Goal: Task Accomplishment & Management: Use online tool/utility

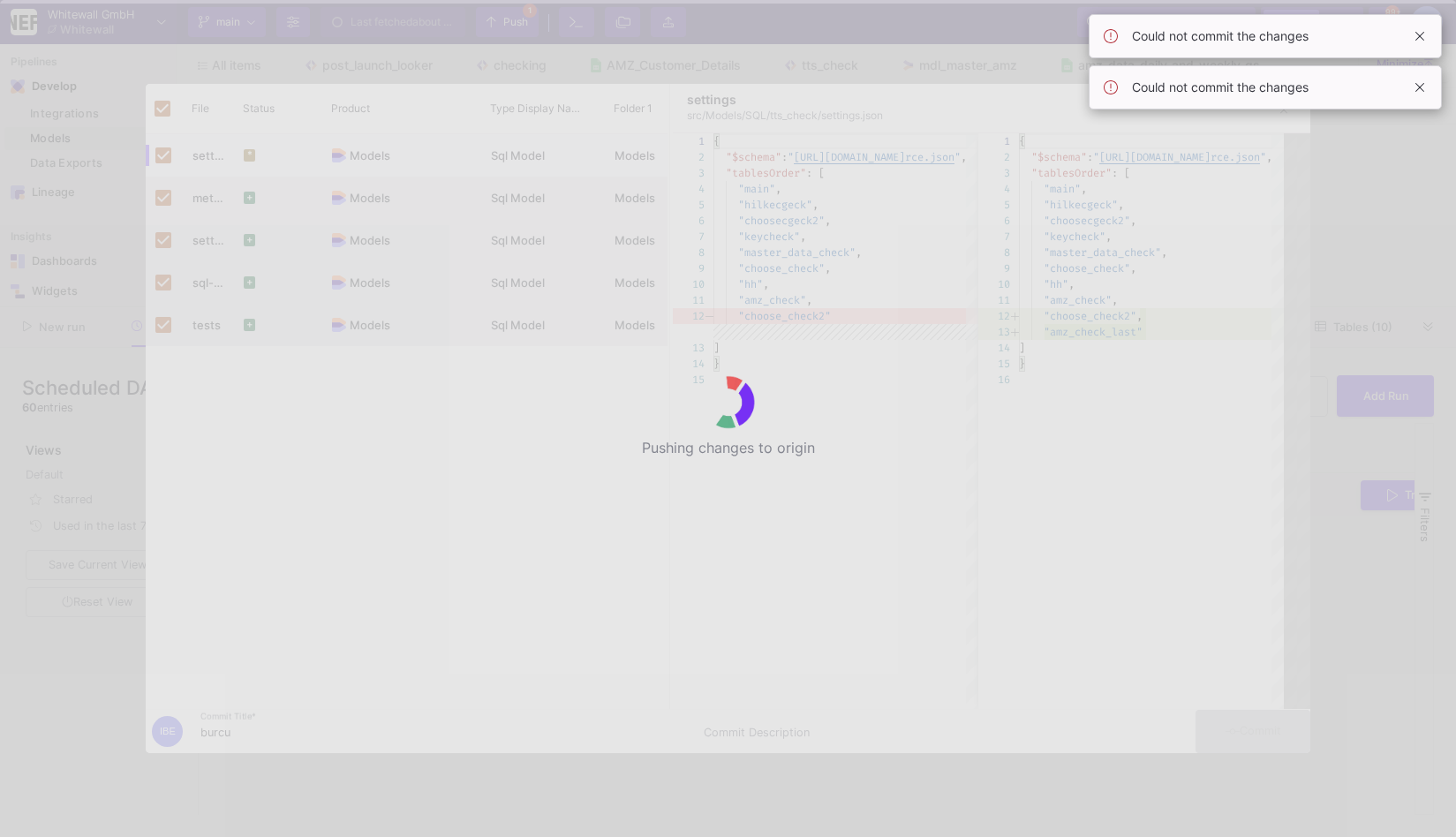
scroll to position [0, 157]
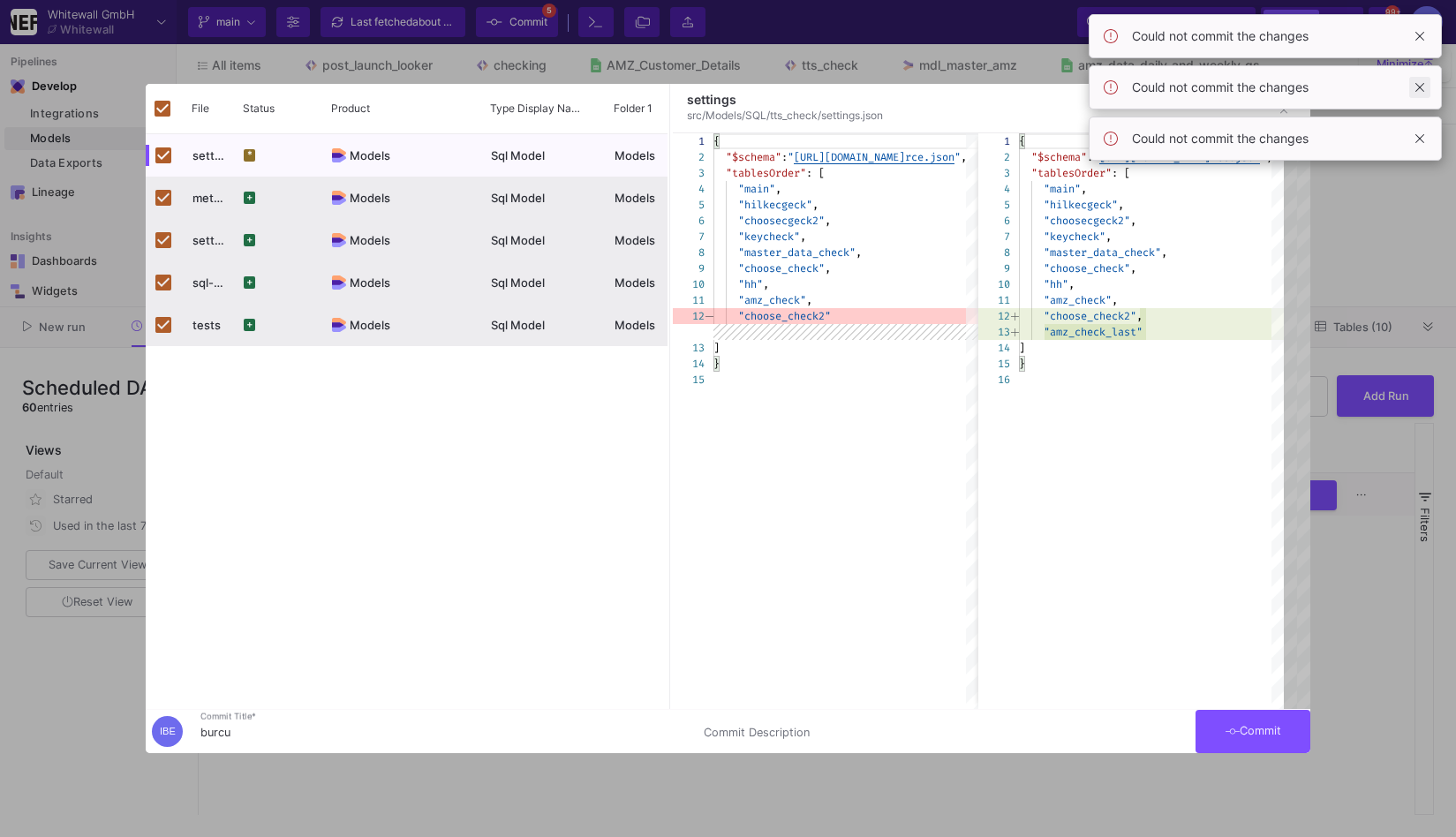
click at [1423, 92] on span at bounding box center [1420, 87] width 21 height 21
click at [1422, 32] on span at bounding box center [1420, 35] width 21 height 21
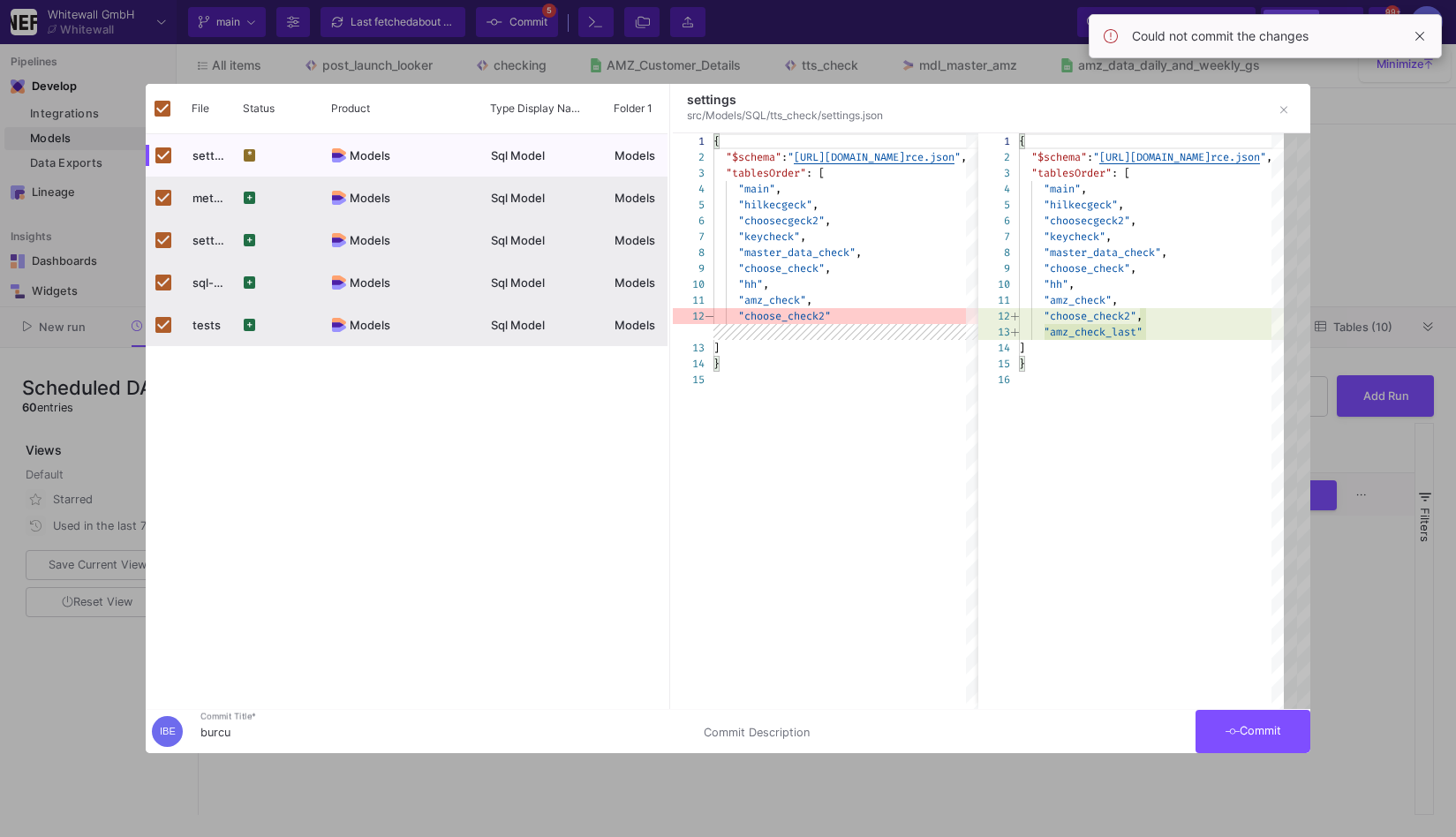
click at [1422, 32] on span at bounding box center [1420, 35] width 21 height 21
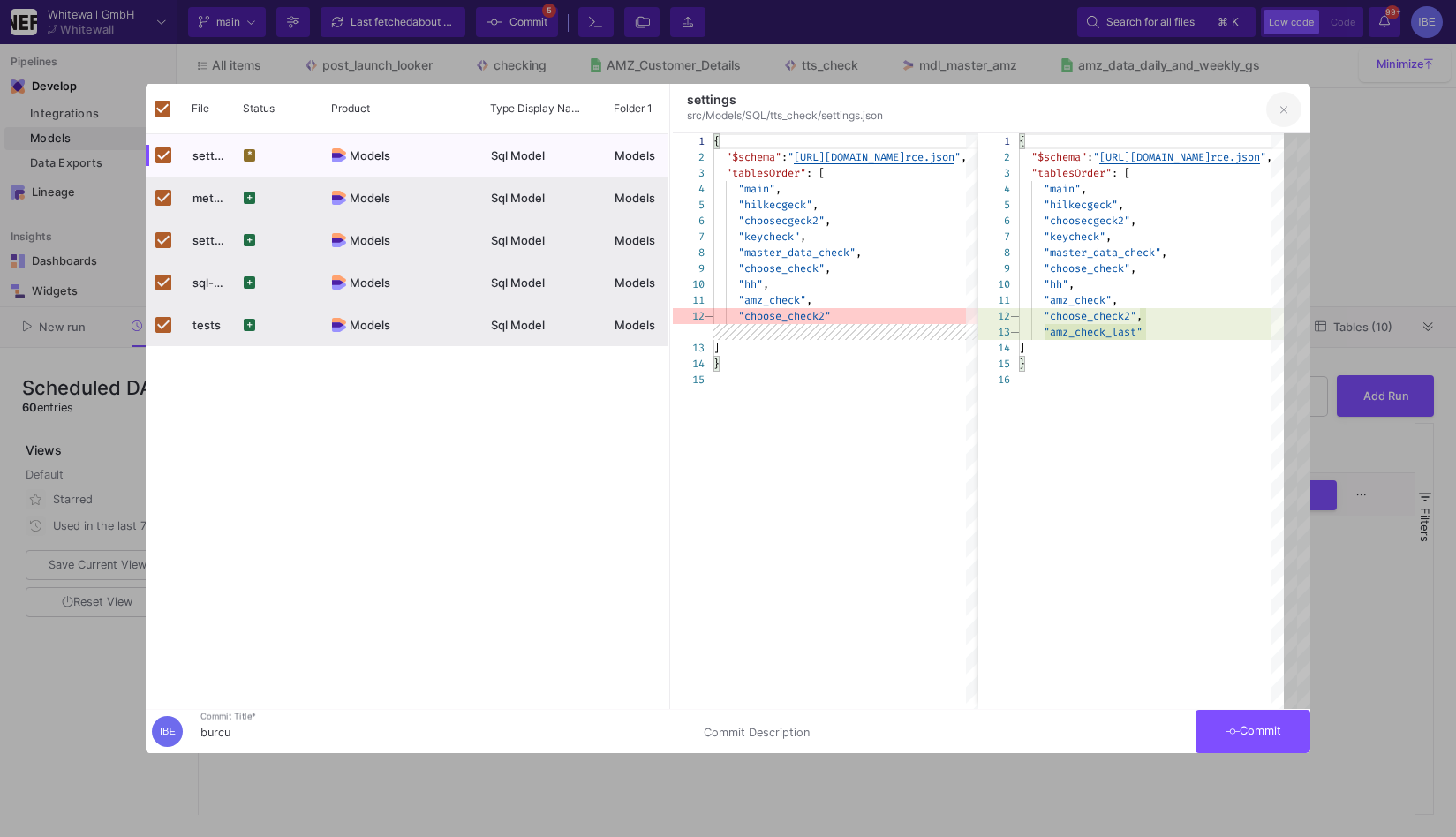
click at [1285, 112] on icon "button" at bounding box center [1284, 110] width 8 height 12
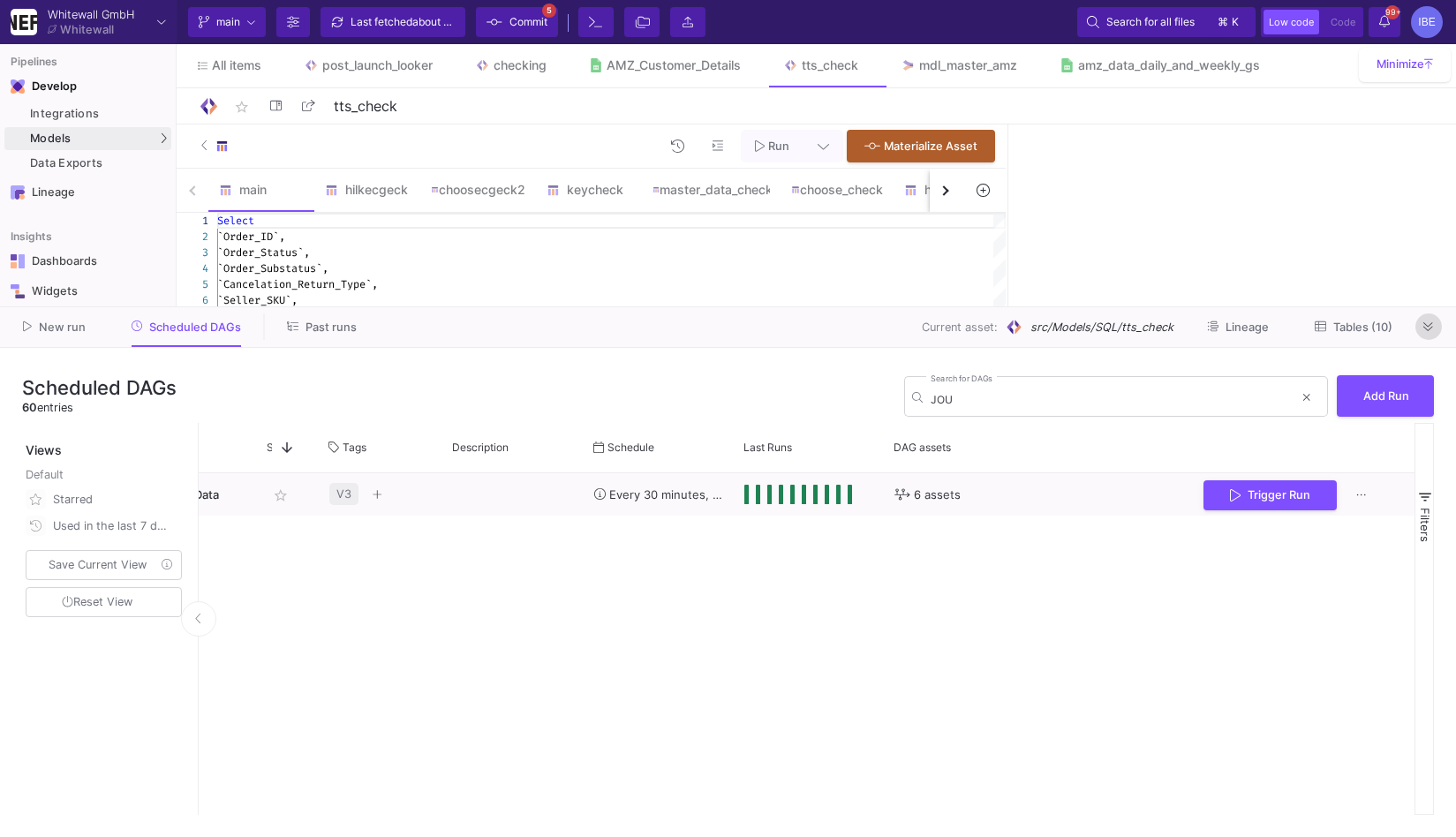
click at [1435, 333] on button at bounding box center [1429, 326] width 26 height 26
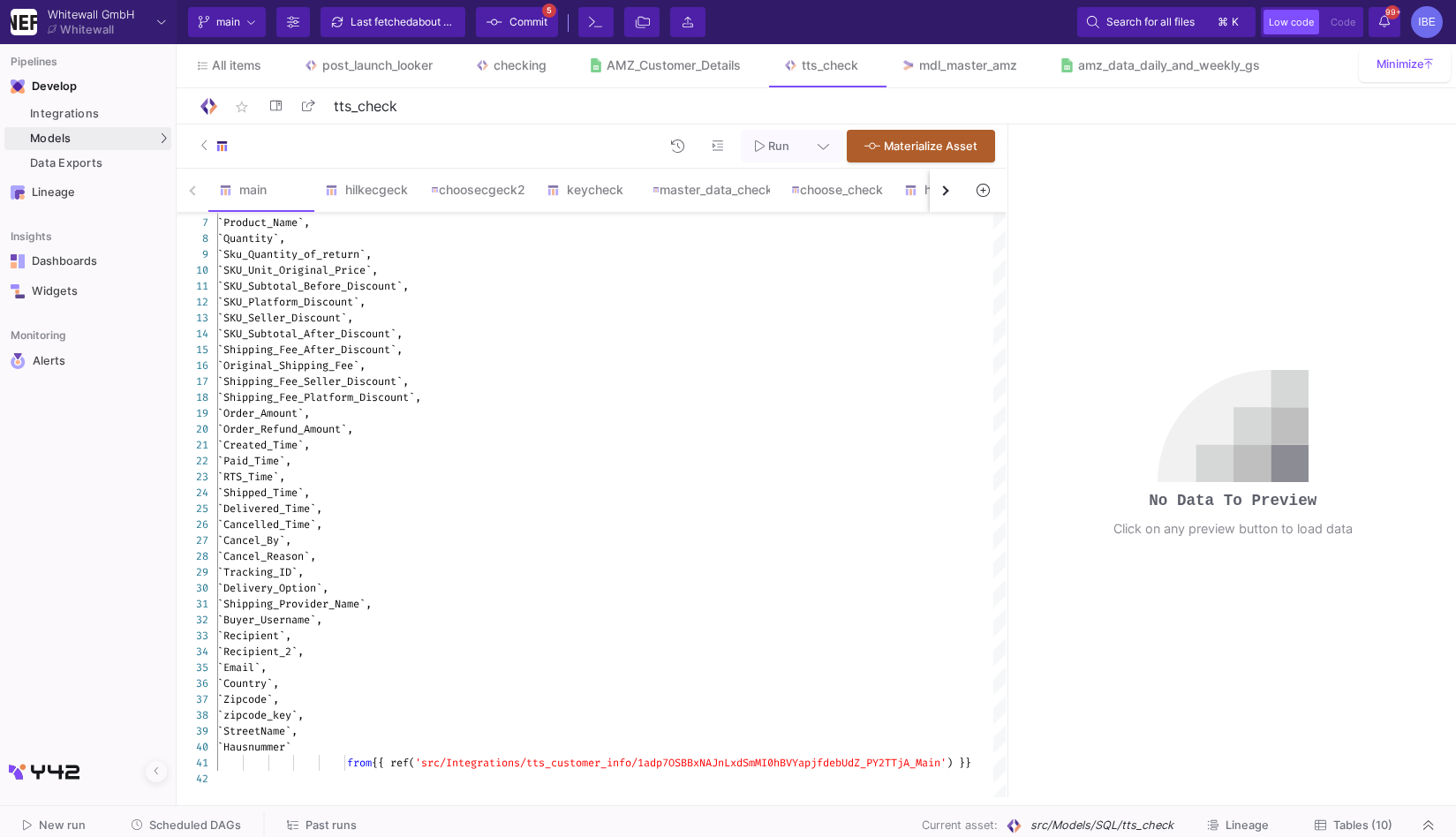
click at [949, 195] on button "button" at bounding box center [946, 191] width 32 height 43
click at [949, 195] on div "main hilkecgeck choosecgeck2 keycheck master_data_check choose_check hh amz_che…" at bounding box center [569, 191] width 785 height 44
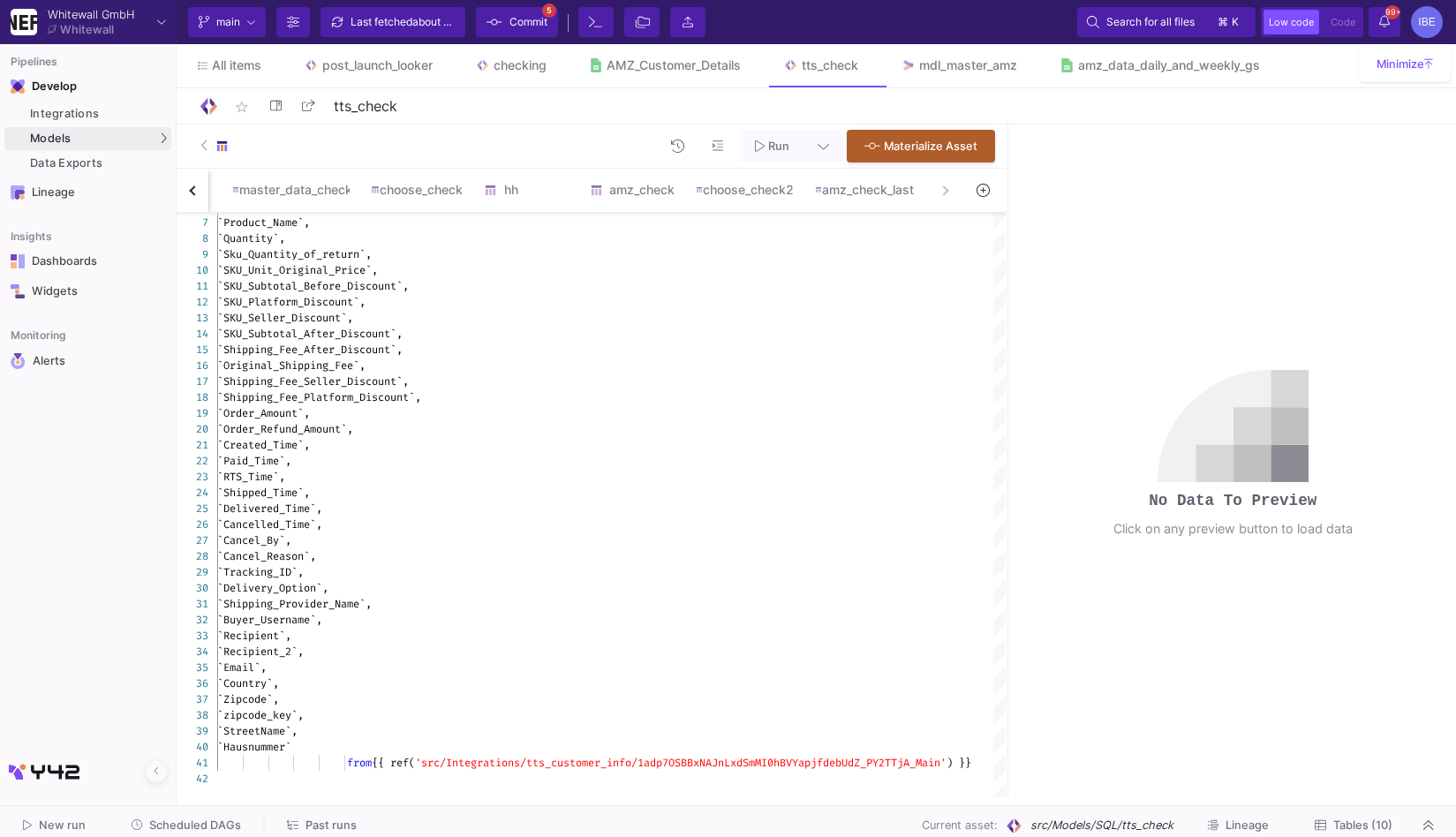
click at [949, 195] on div "main hilkecgeck choosecgeck2 keycheck master_data_check choose_check hh amz_che…" at bounding box center [569, 191] width 785 height 44
click at [857, 199] on div "amz_check_last" at bounding box center [864, 190] width 121 height 42
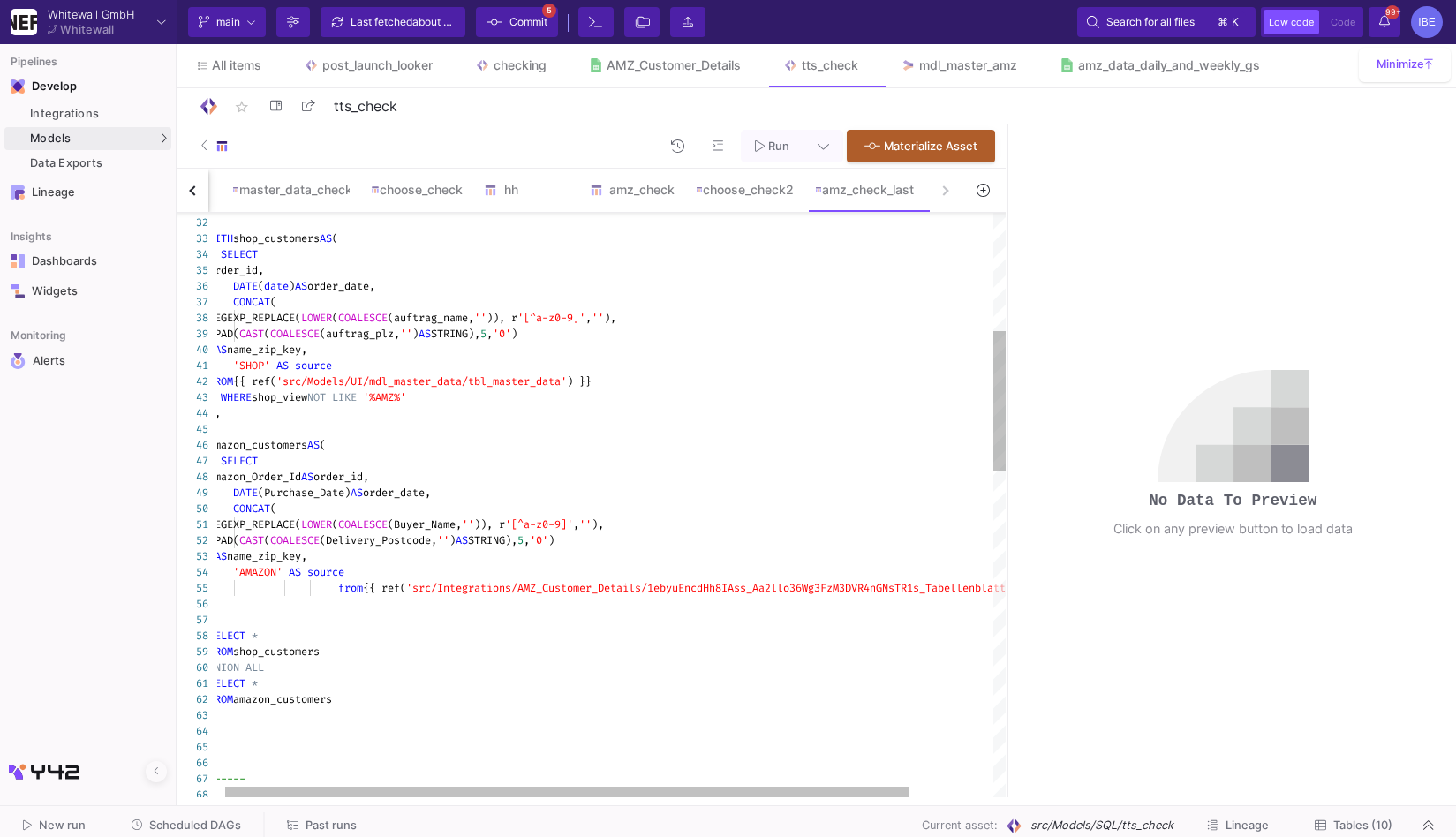
click at [474, 596] on div ")" at bounding box center [656, 603] width 895 height 16
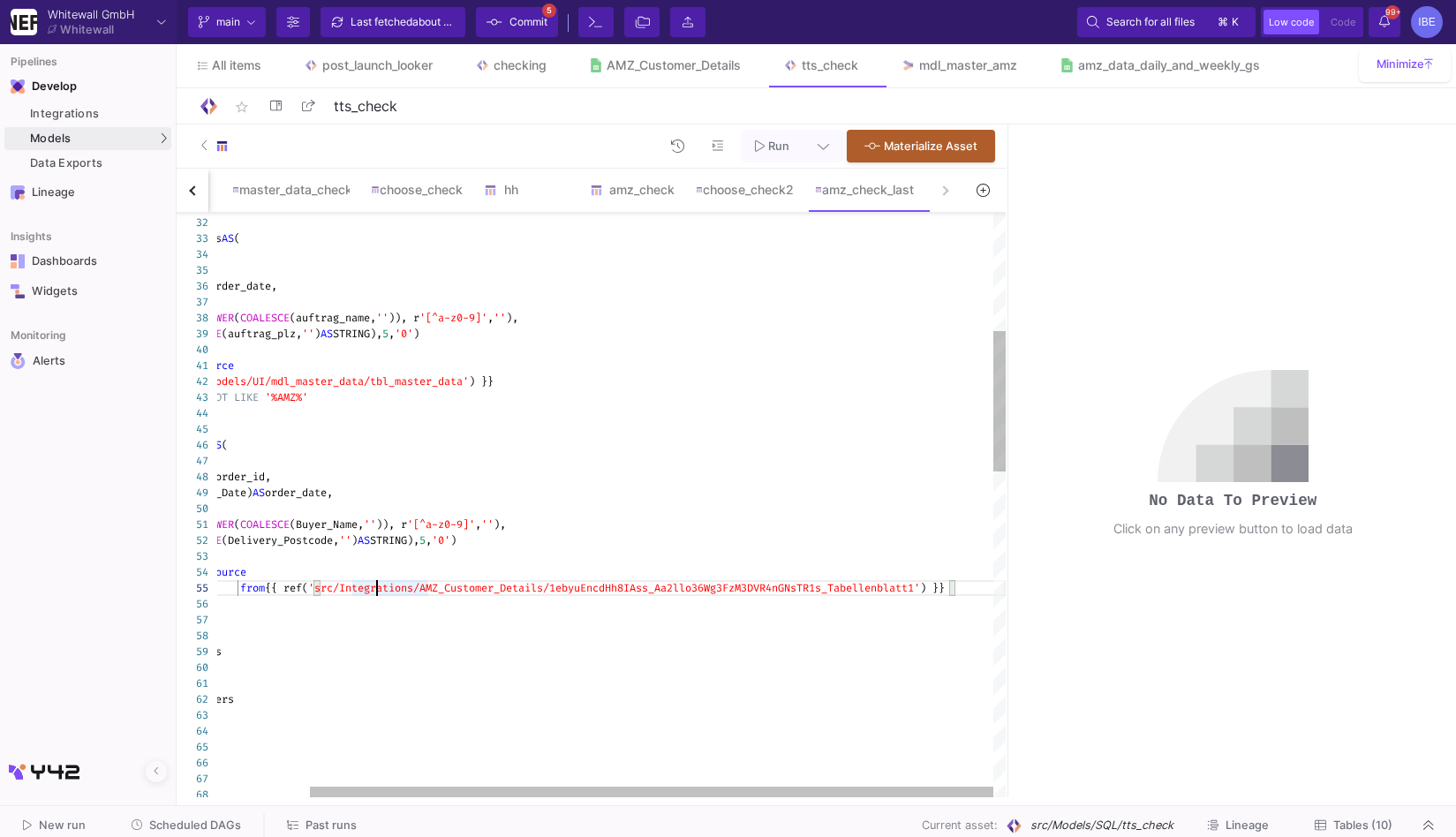
click at [975, 588] on div "31 32 33 34 35 36 37 38 39 40 41 42 43 44 45 46 47 48 49 50 51 52 53 54 55 56 5…" at bounding box center [591, 505] width 829 height 585
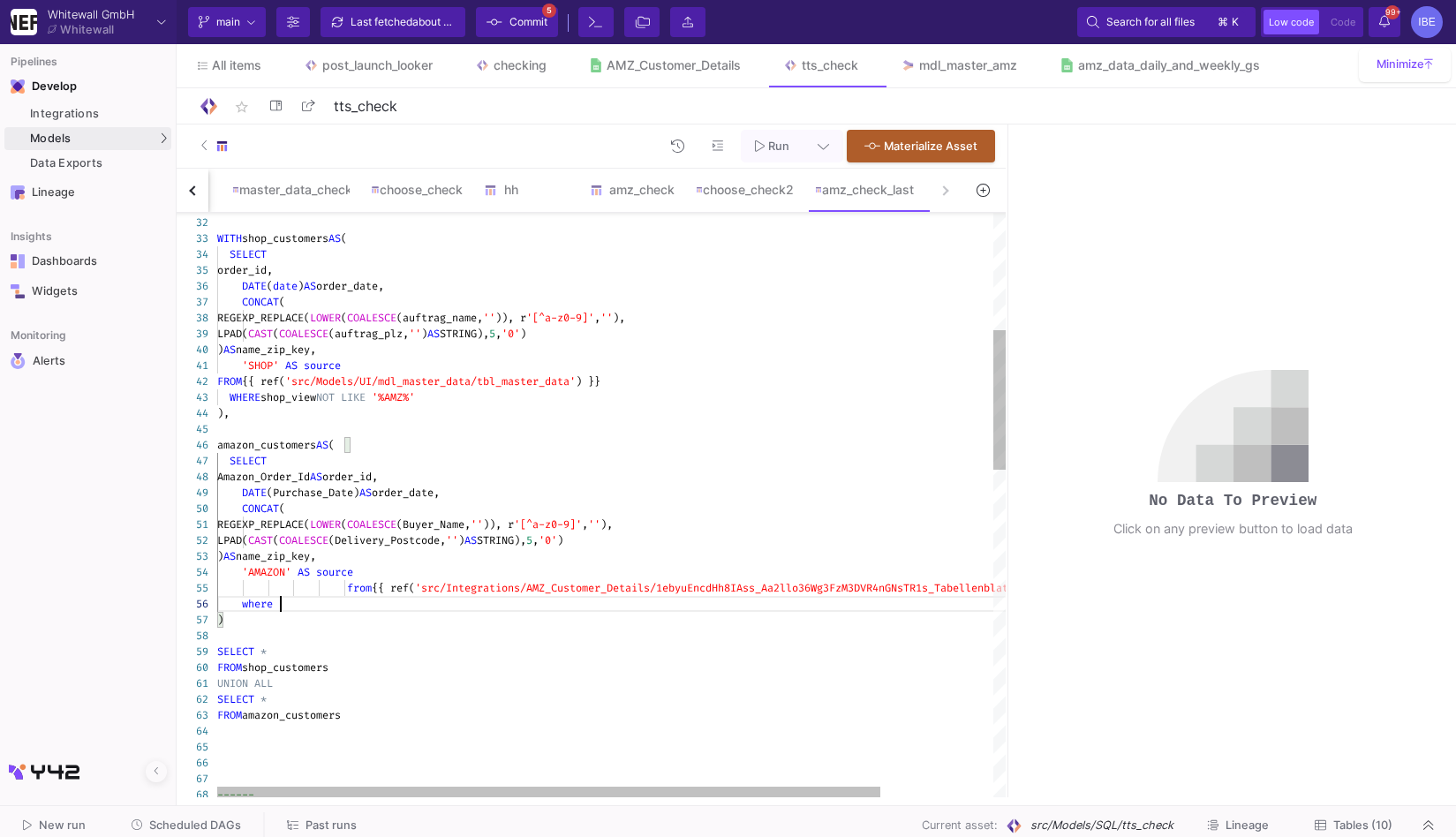
scroll to position [78, 63]
click at [472, 521] on div "31 32 33 34 35 36 37 38 39 40 41 42 43 44 45 46 47 48 49 50 51 52 53 54 55 57 5…" at bounding box center [591, 505] width 829 height 585
click at [371, 602] on div "where" at bounding box center [678, 603] width 922 height 16
paste textarea "Buyer_Name"
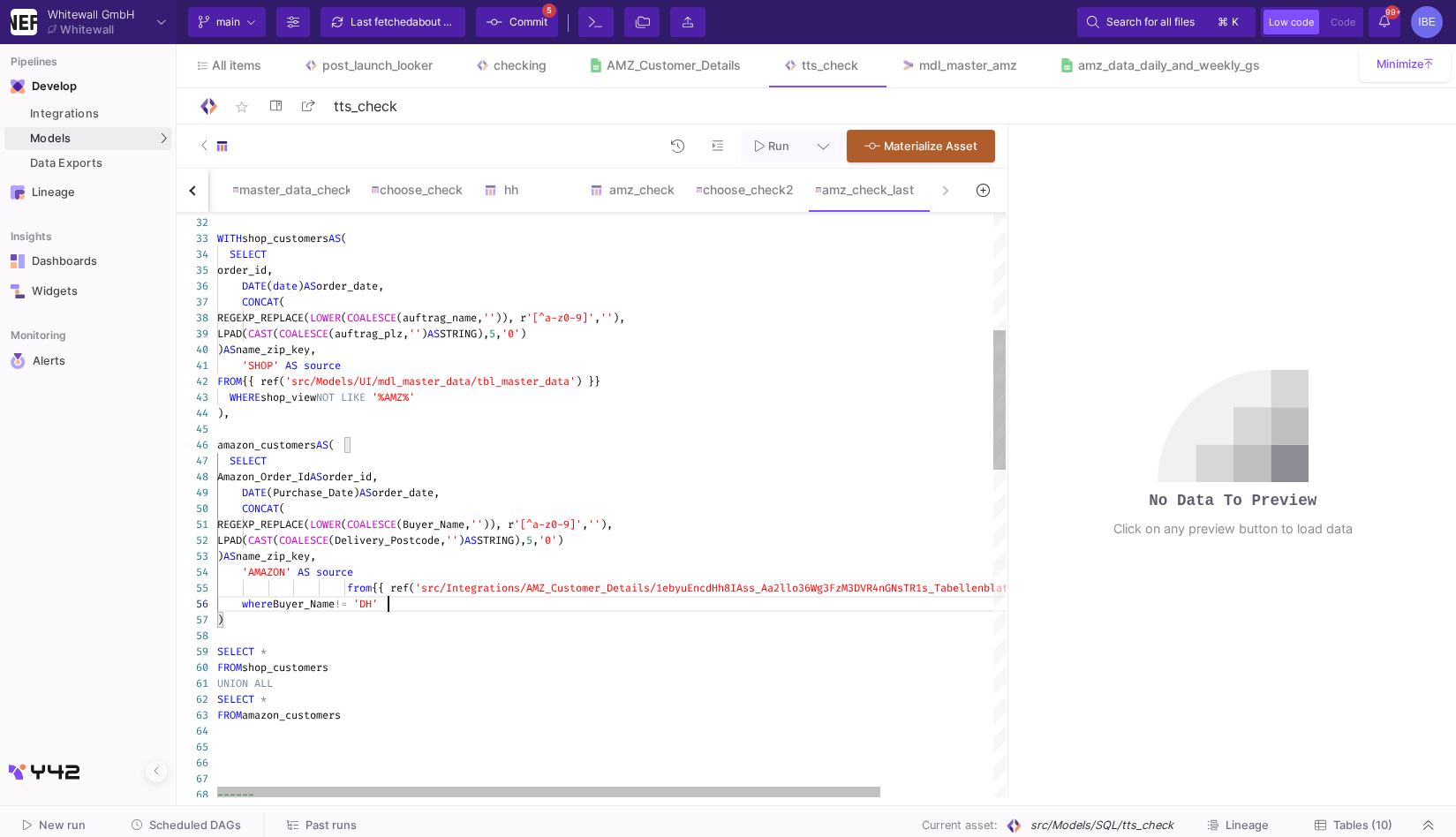
scroll to position [78, 178]
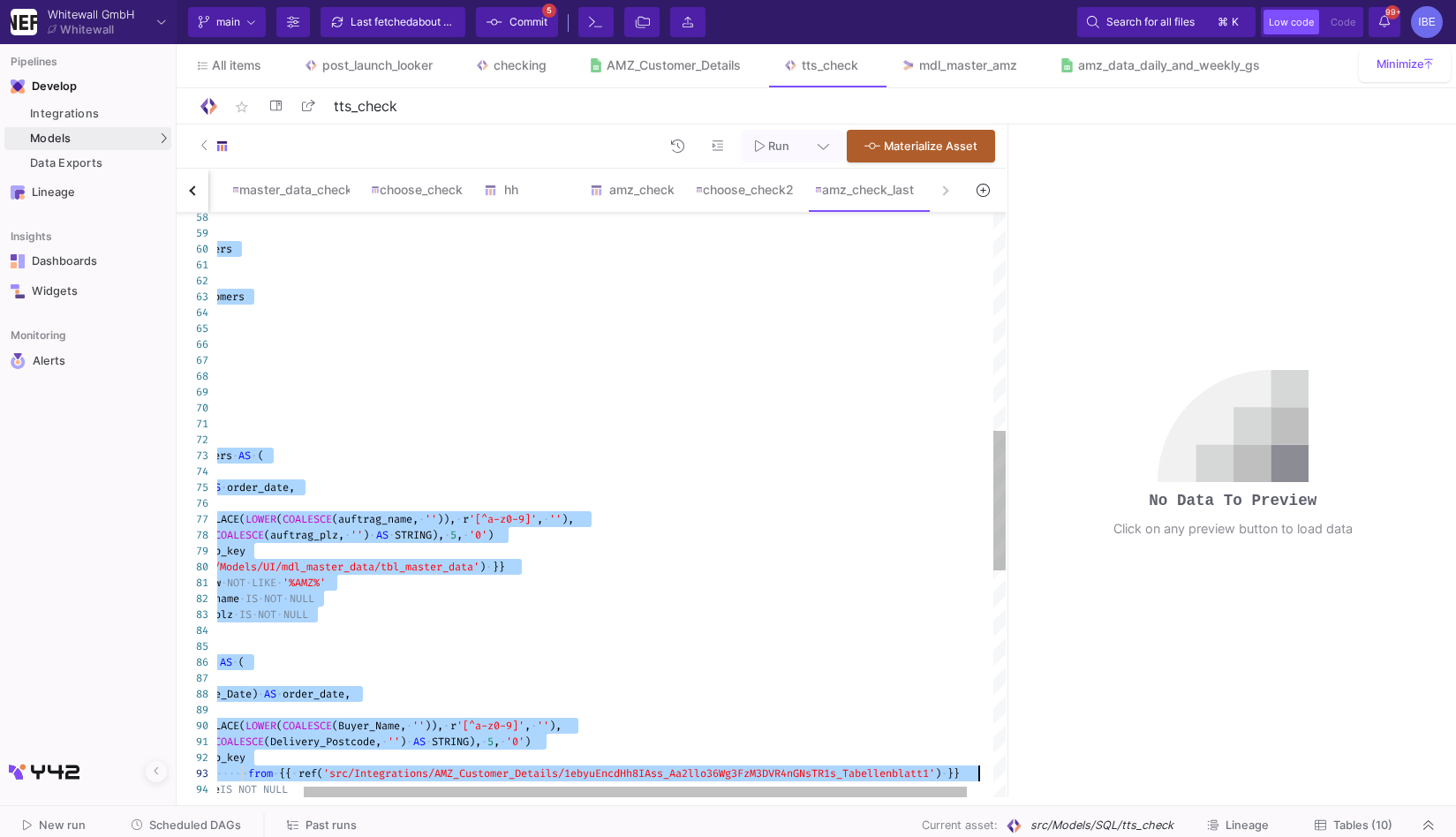
drag, startPoint x: 257, startPoint y: 507, endPoint x: 267, endPoint y: 836, distance: 329.2
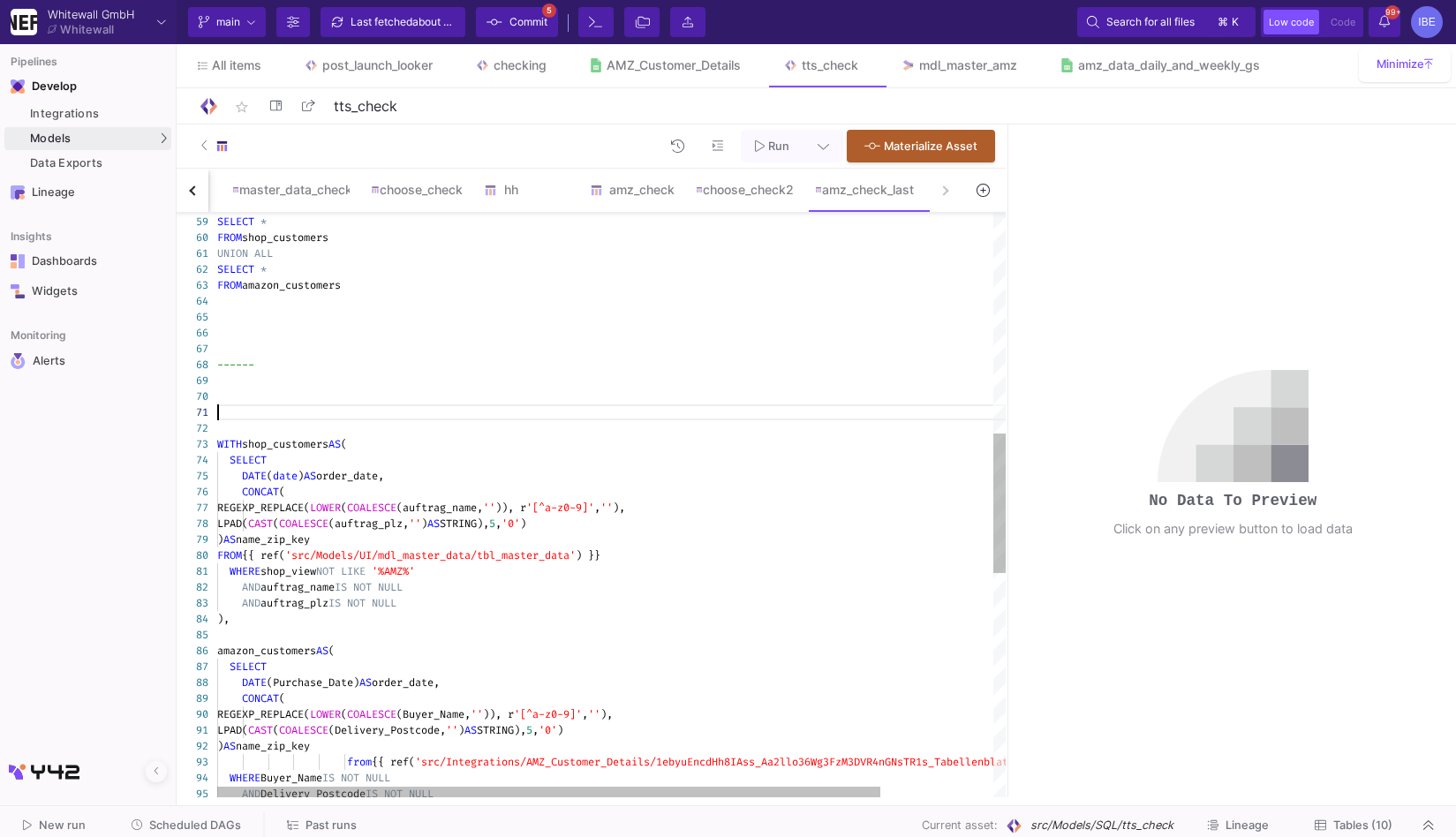
click at [335, 418] on div at bounding box center [678, 412] width 922 height 16
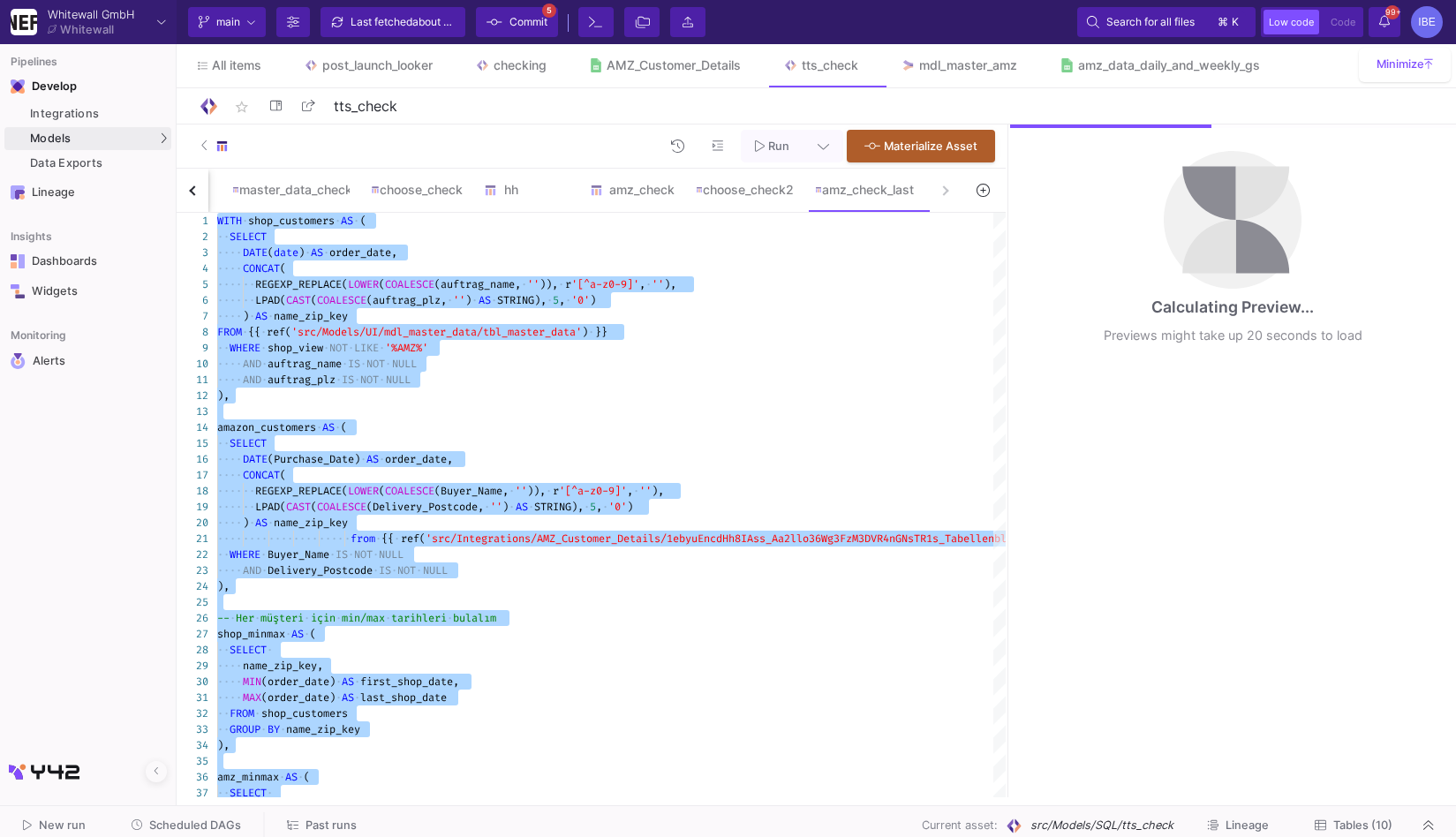
type textarea "WITH shop_customers AS ( SELECT DATE(date) AS order_date, CONCAT( REGEXP_REPLAC…"
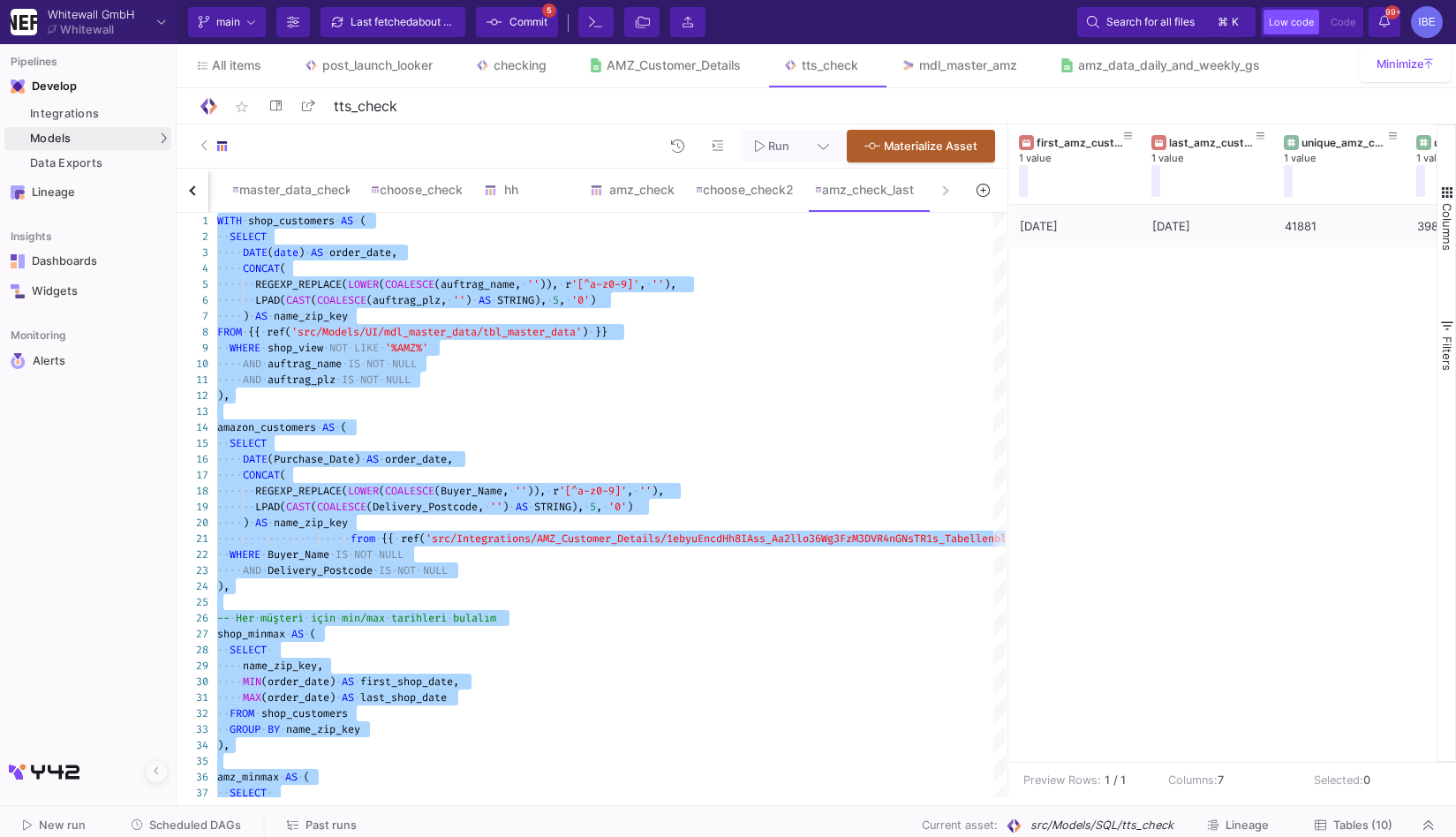
click at [215, 828] on span "Scheduled DAGs" at bounding box center [195, 825] width 92 height 13
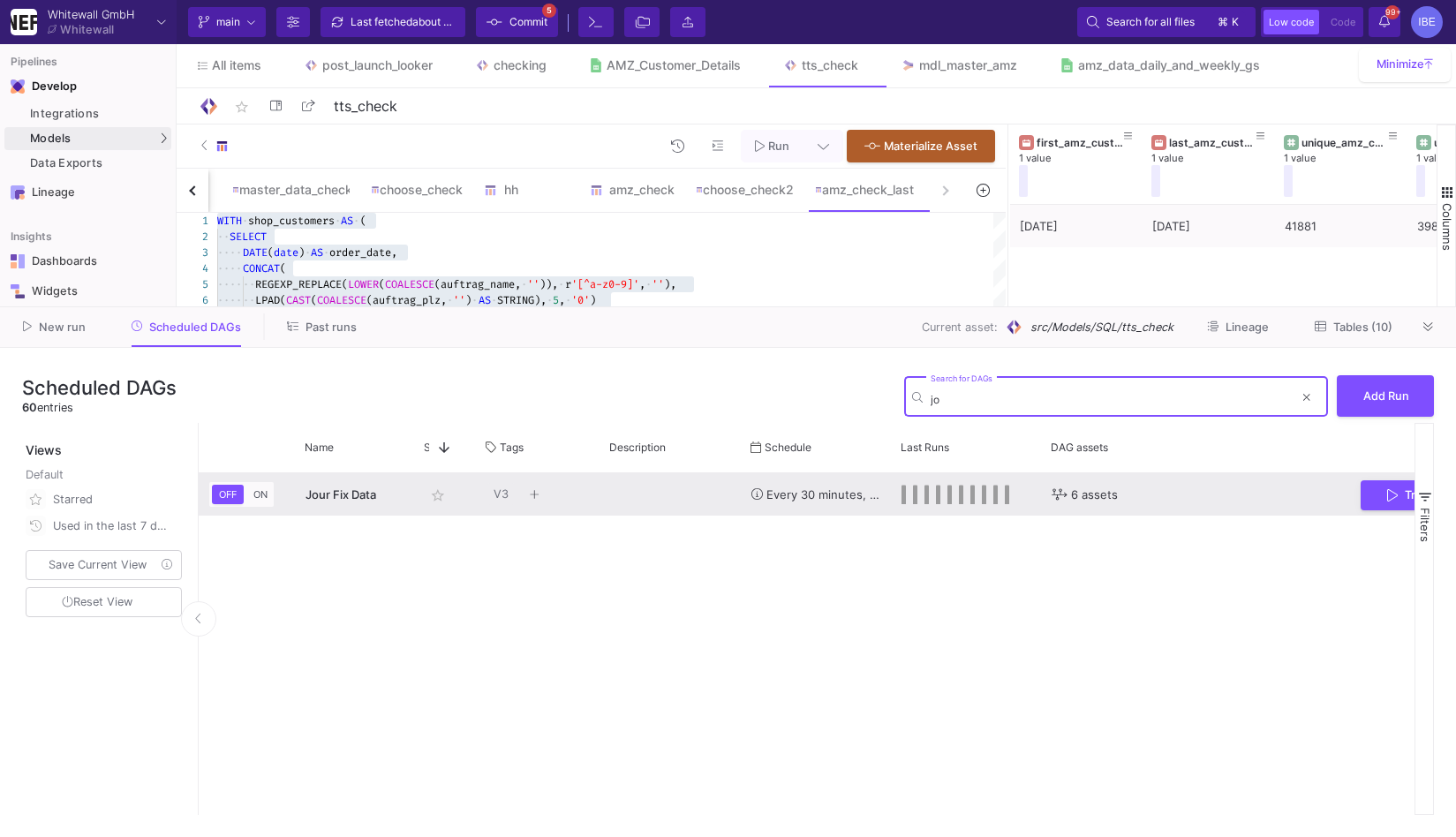
type input "jo"
click at [904, 493] on rect "Press SPACE to select this row." at bounding box center [904, 494] width 5 height 20
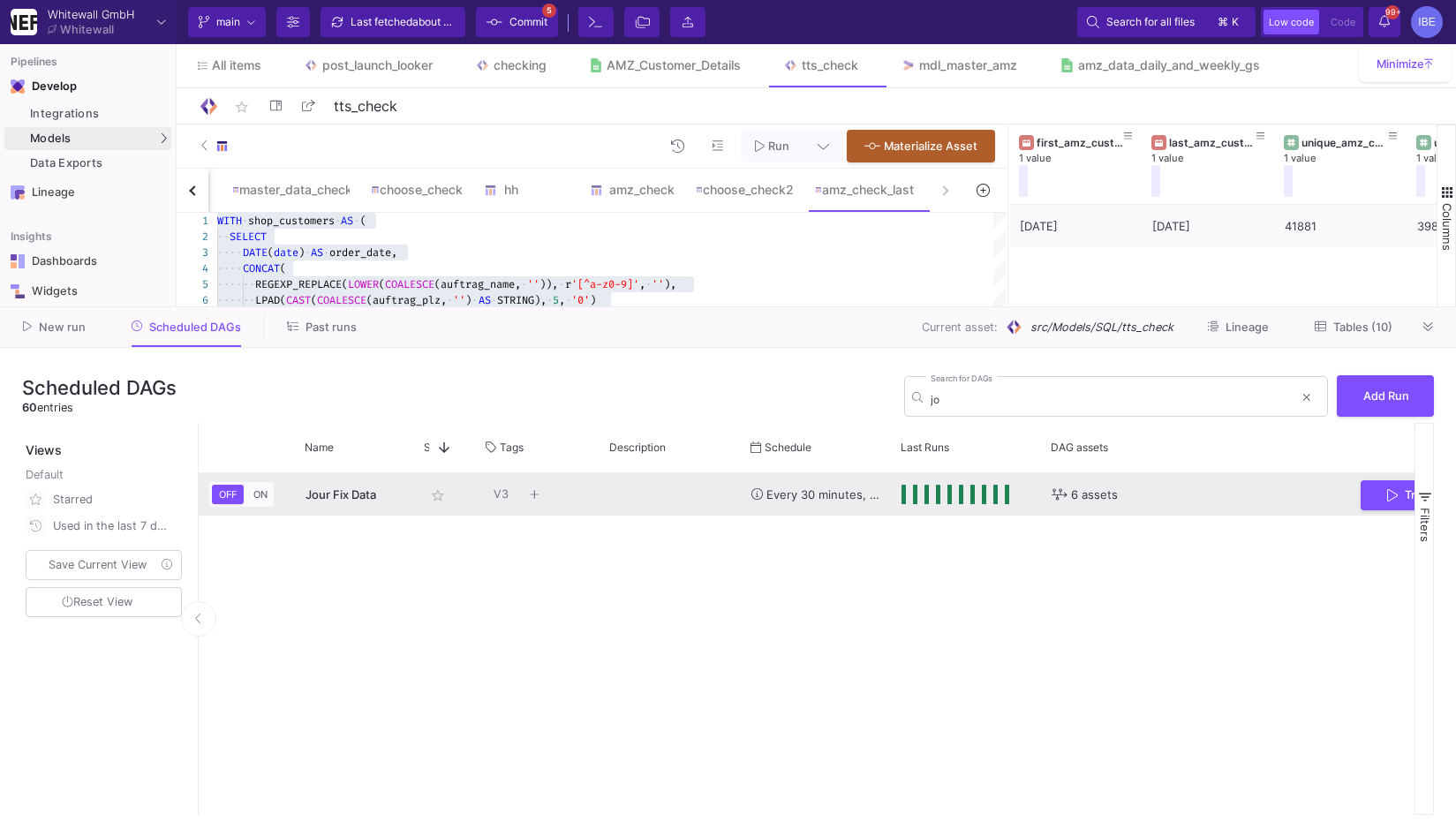
click at [901, 494] on div "Press SPACE to select this row." at bounding box center [966, 494] width 150 height 42
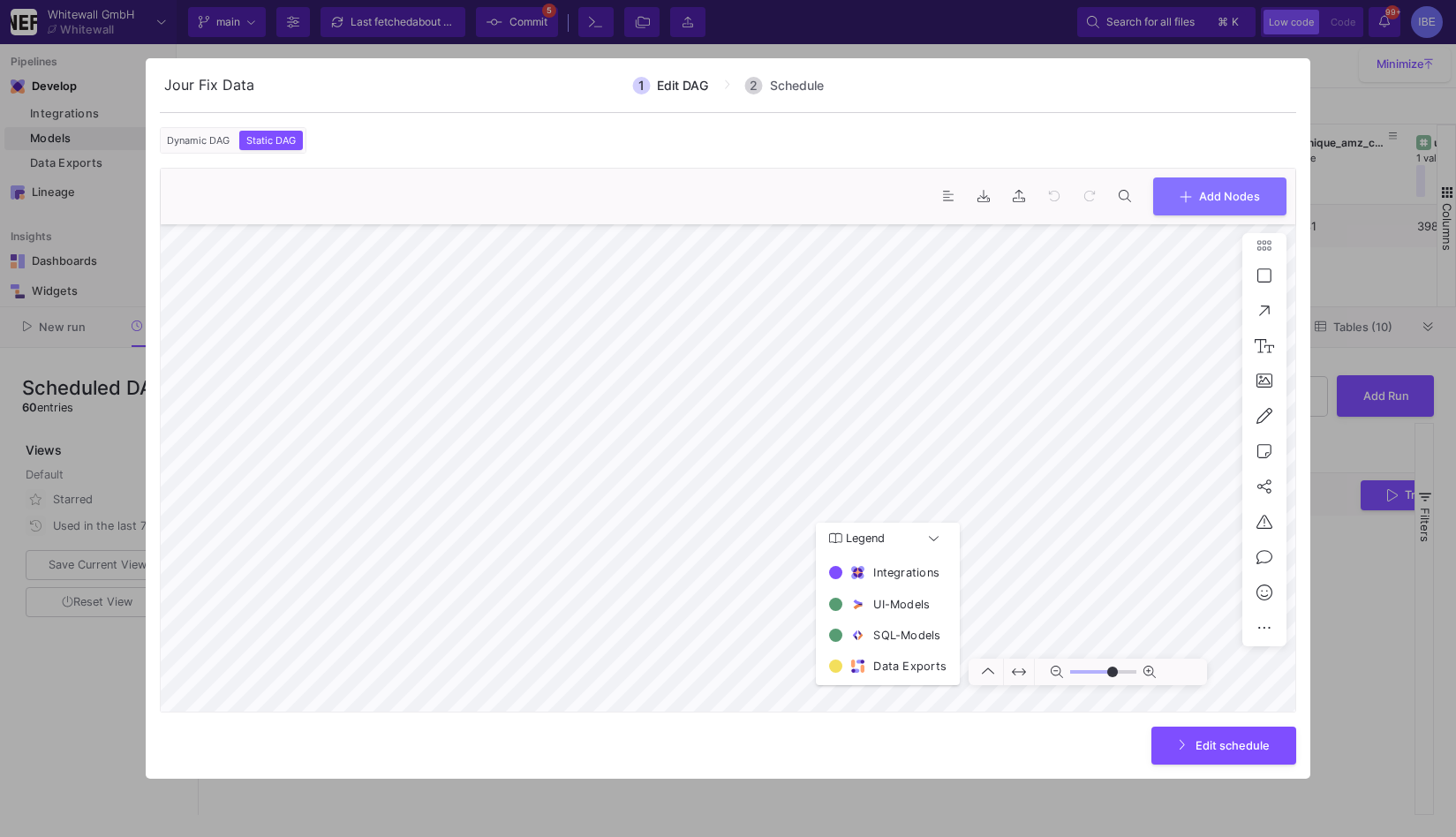
type input "0"
click at [1315, 447] on div at bounding box center [728, 418] width 1456 height 837
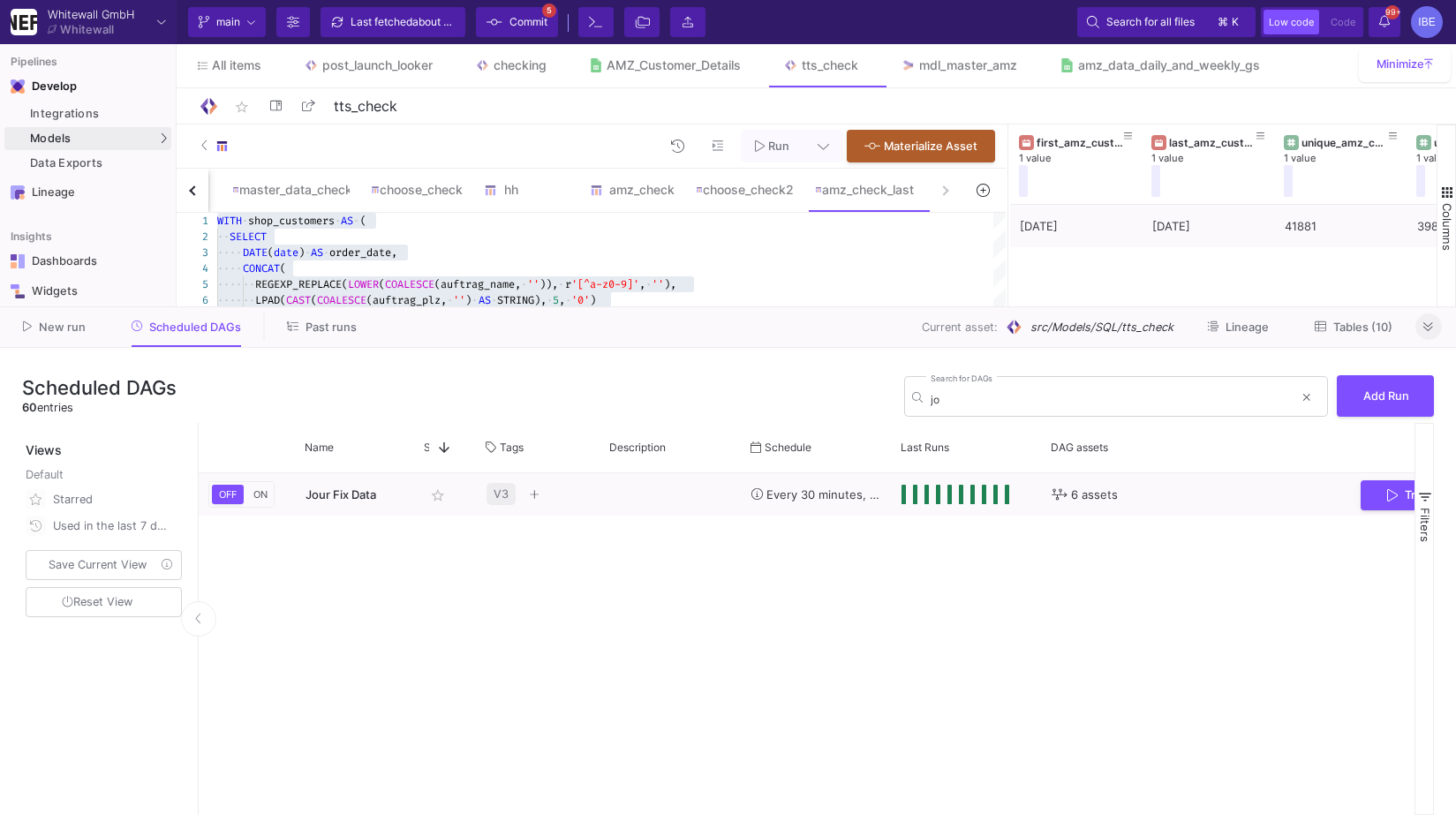
click at [1428, 337] on button at bounding box center [1429, 326] width 26 height 26
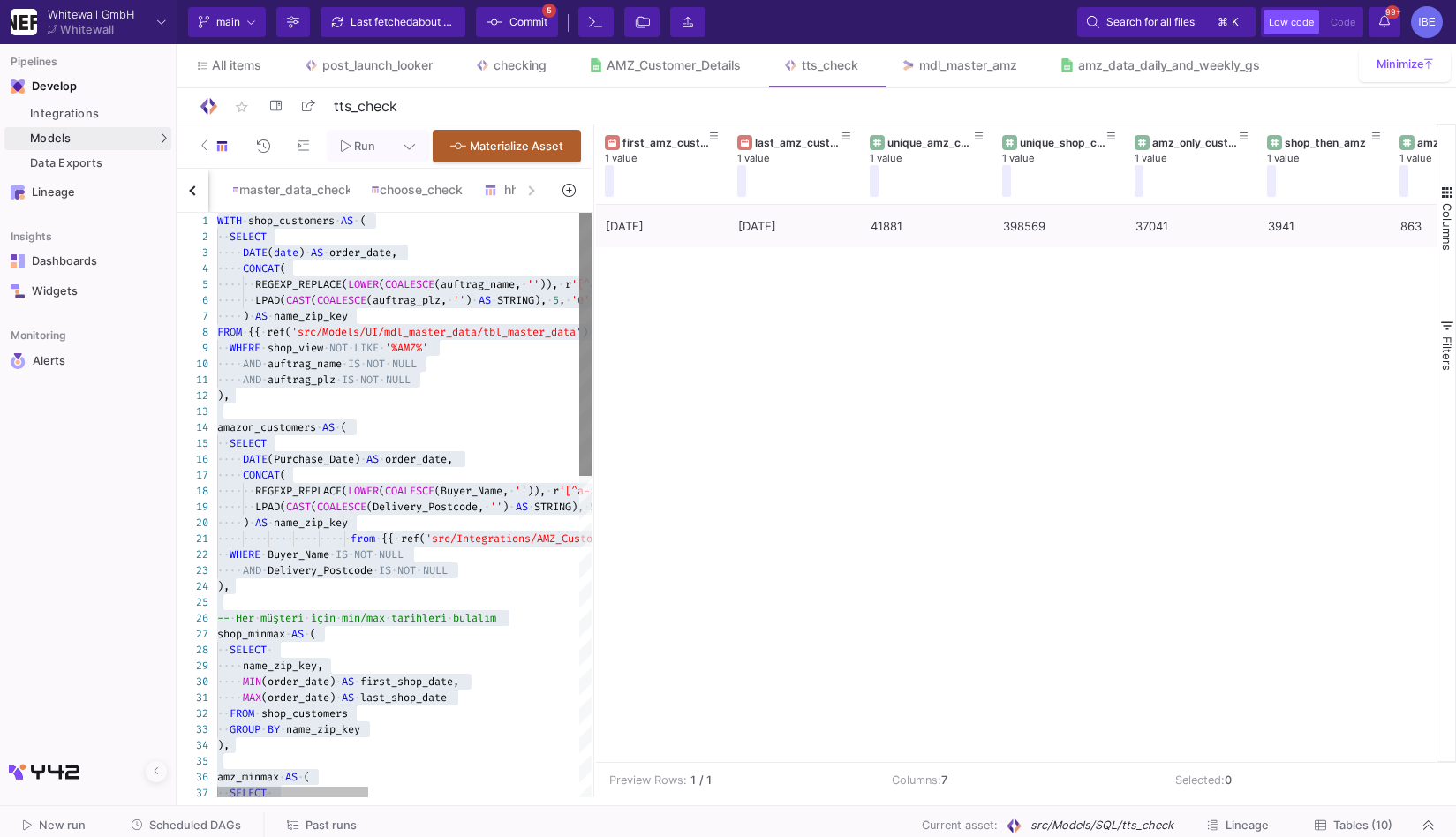
click at [579, 415] on as-split "Run Materialize Asset main hilkecgeck choosecgeck2 keycheck master_data_check c…" at bounding box center [816, 461] width 1279 height 673
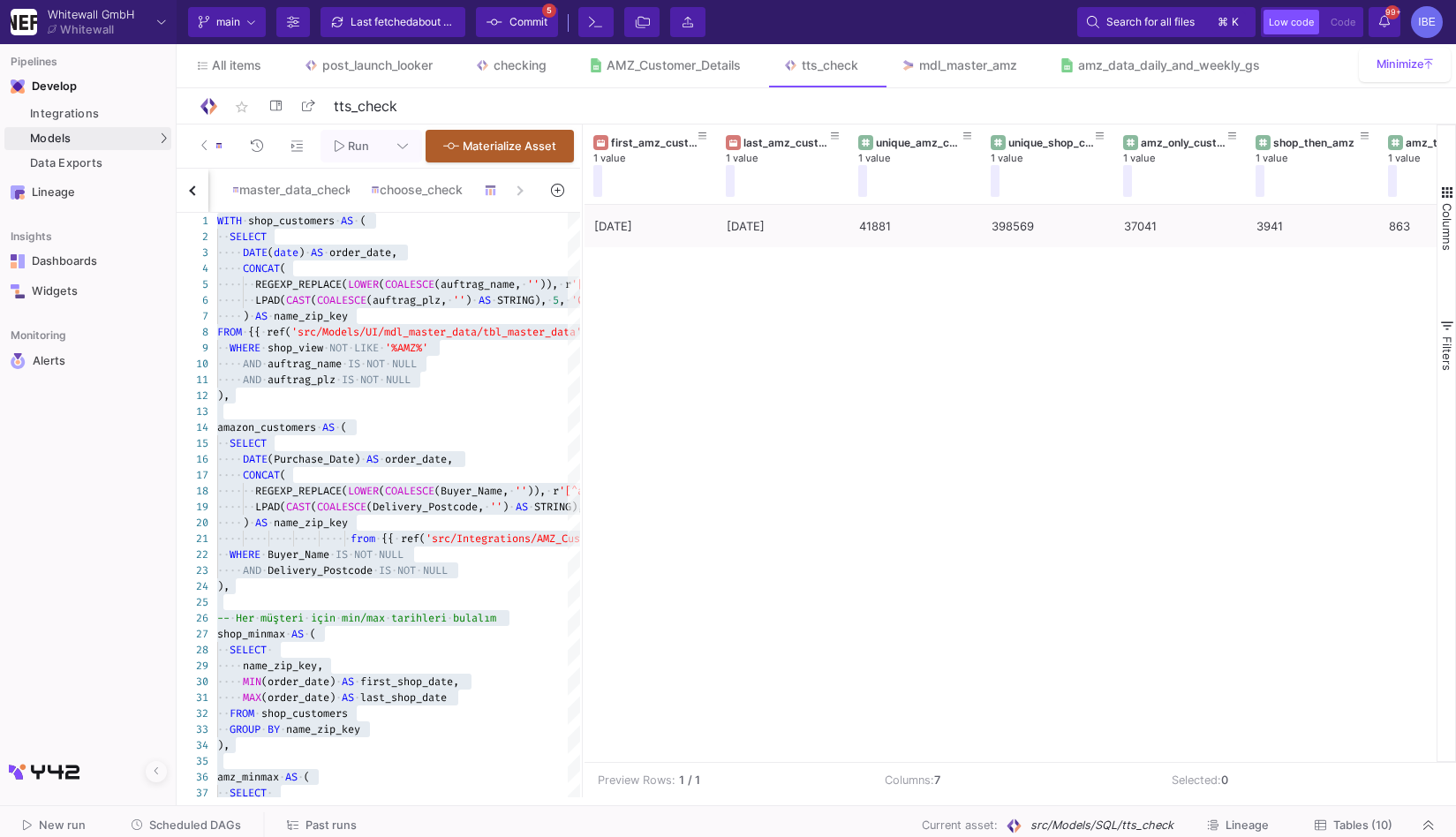
click at [548, 10] on button "Commit 5" at bounding box center [517, 22] width 82 height 30
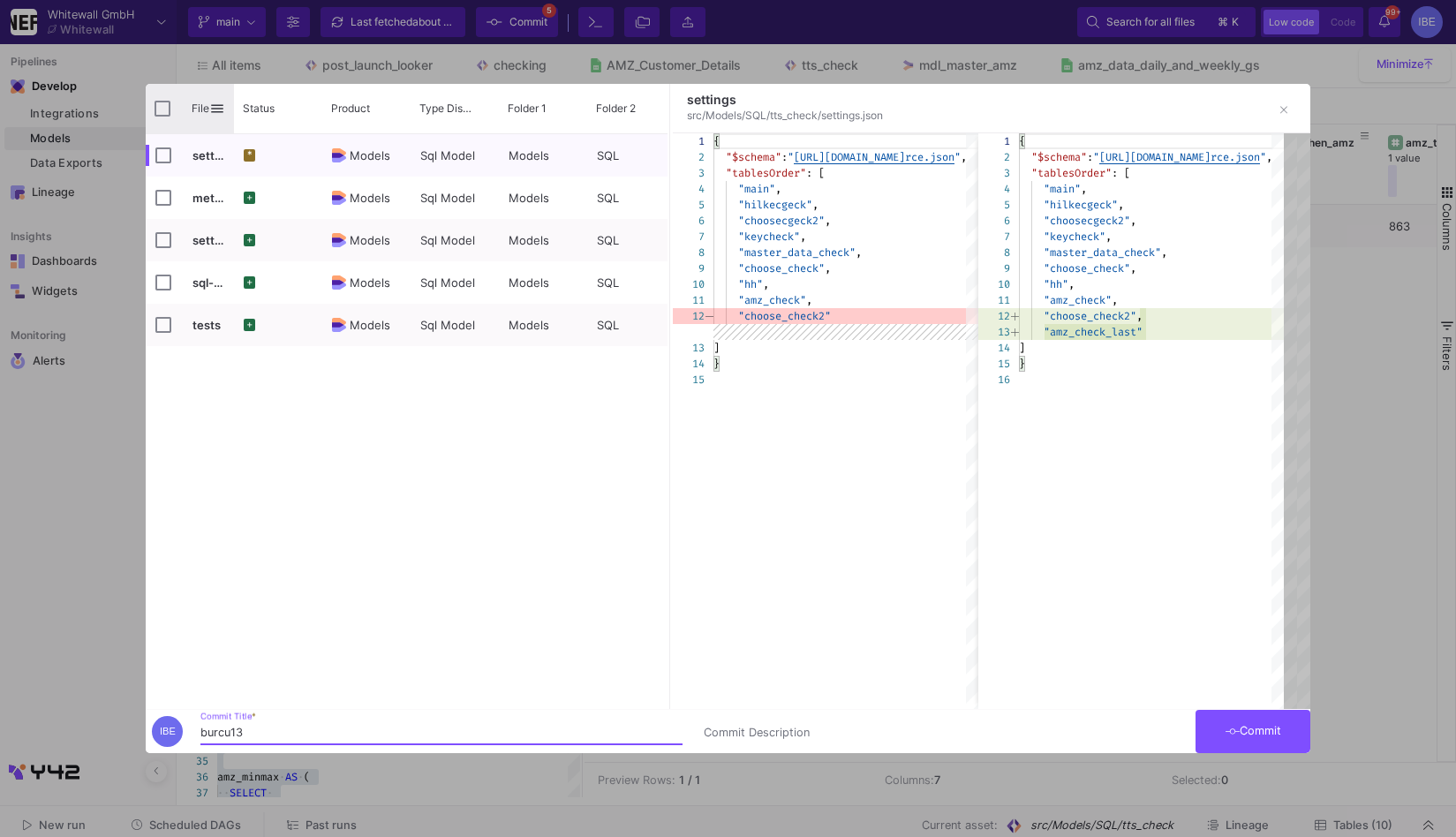
type input "burcu13"
click at [166, 104] on input "Press Space to toggle all rows selection (unchecked)" at bounding box center [162, 108] width 16 height 16
checkbox input "true"
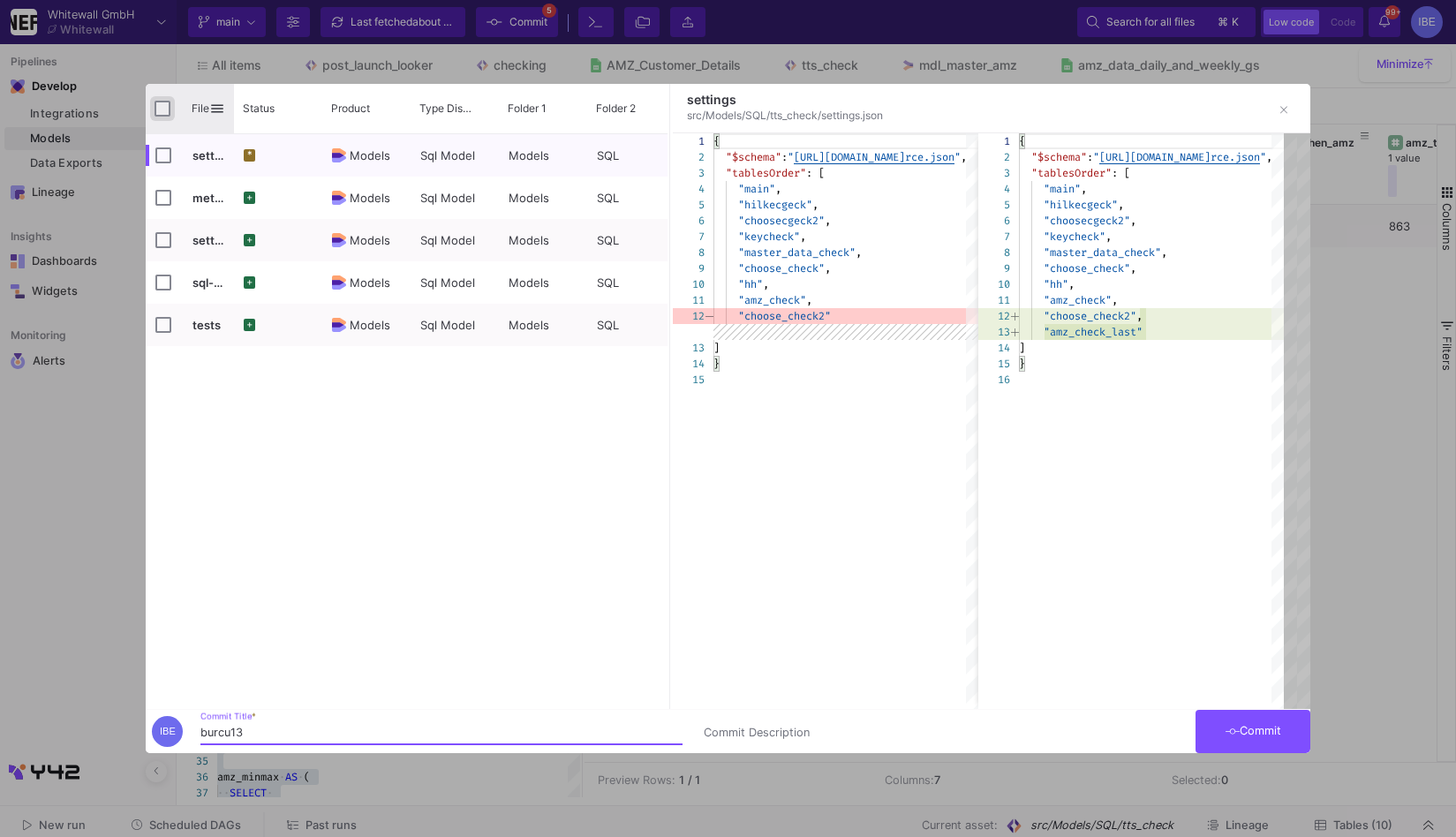
checkbox input "true"
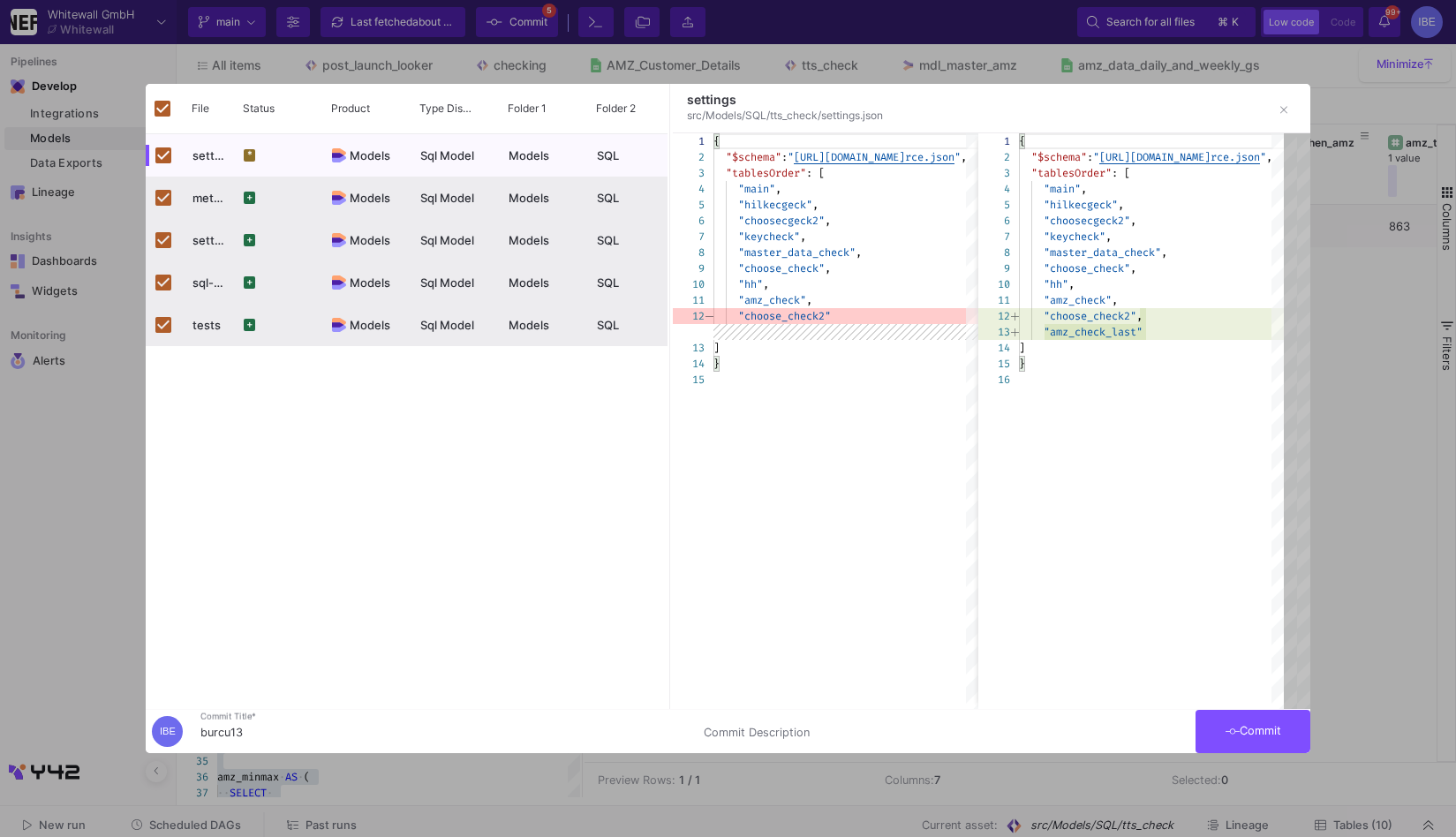
click at [1240, 748] on button "Commit" at bounding box center [1253, 731] width 115 height 43
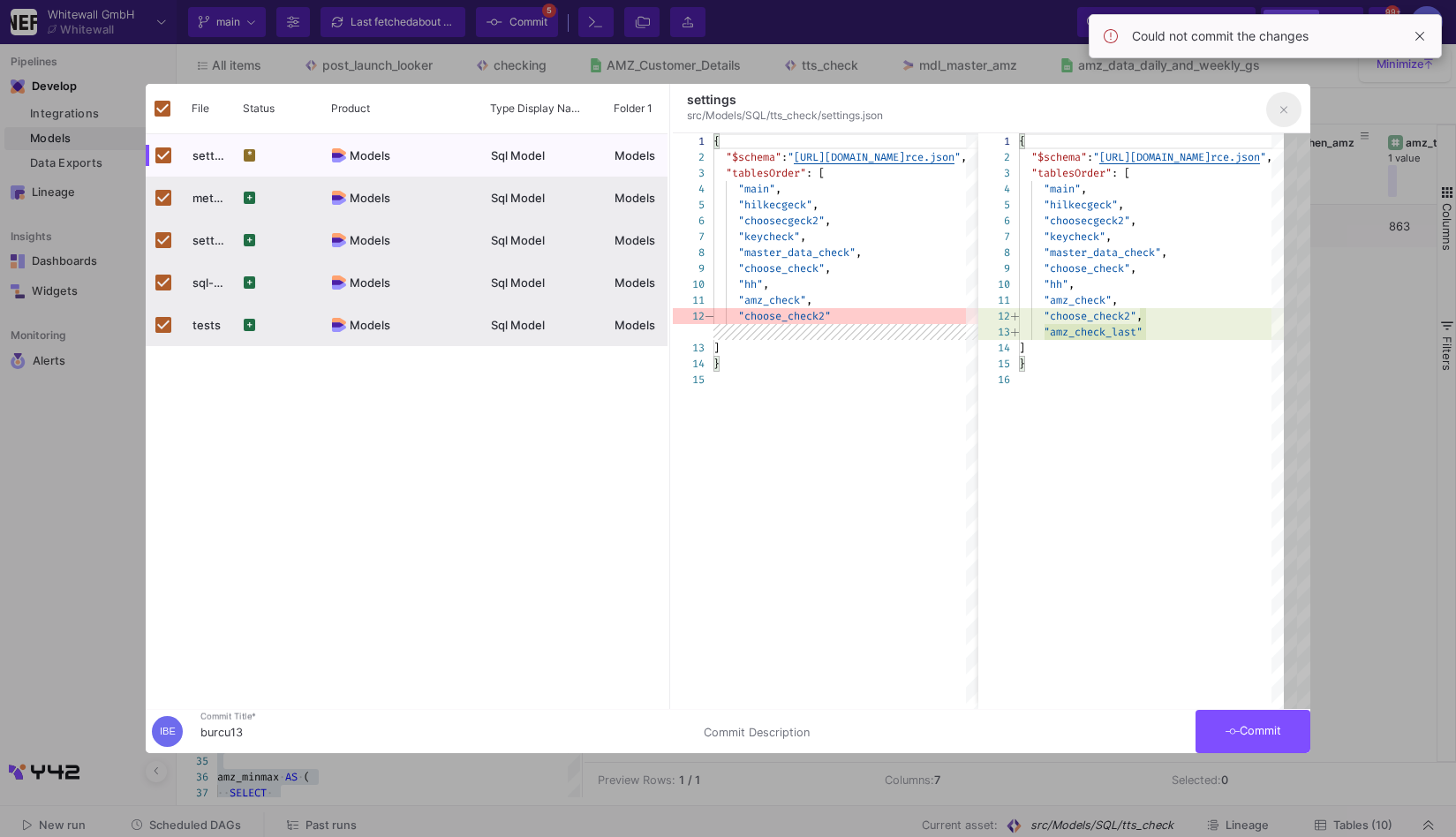
click at [1281, 121] on button "button" at bounding box center [1284, 109] width 36 height 35
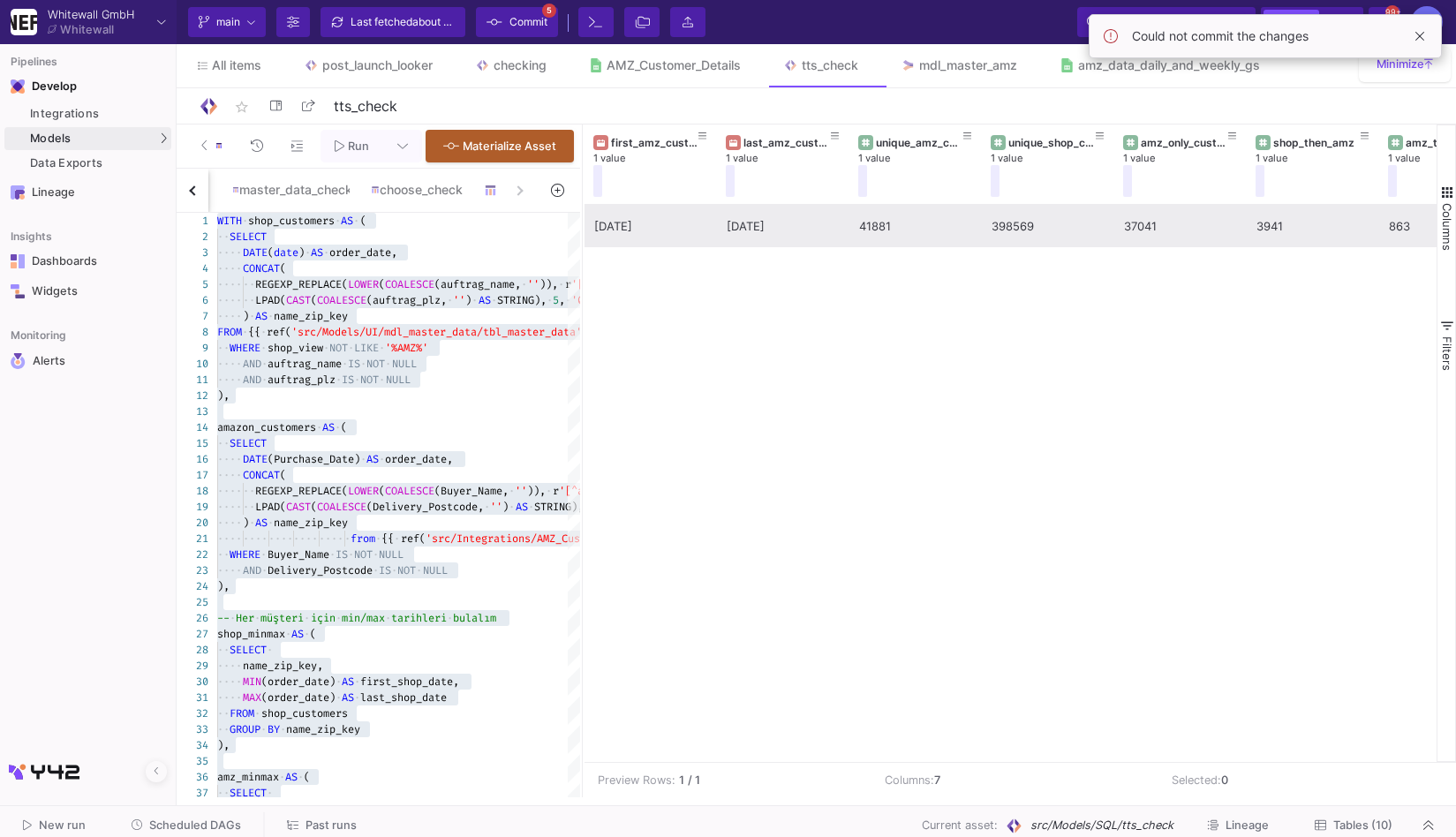
scroll to position [0, 74]
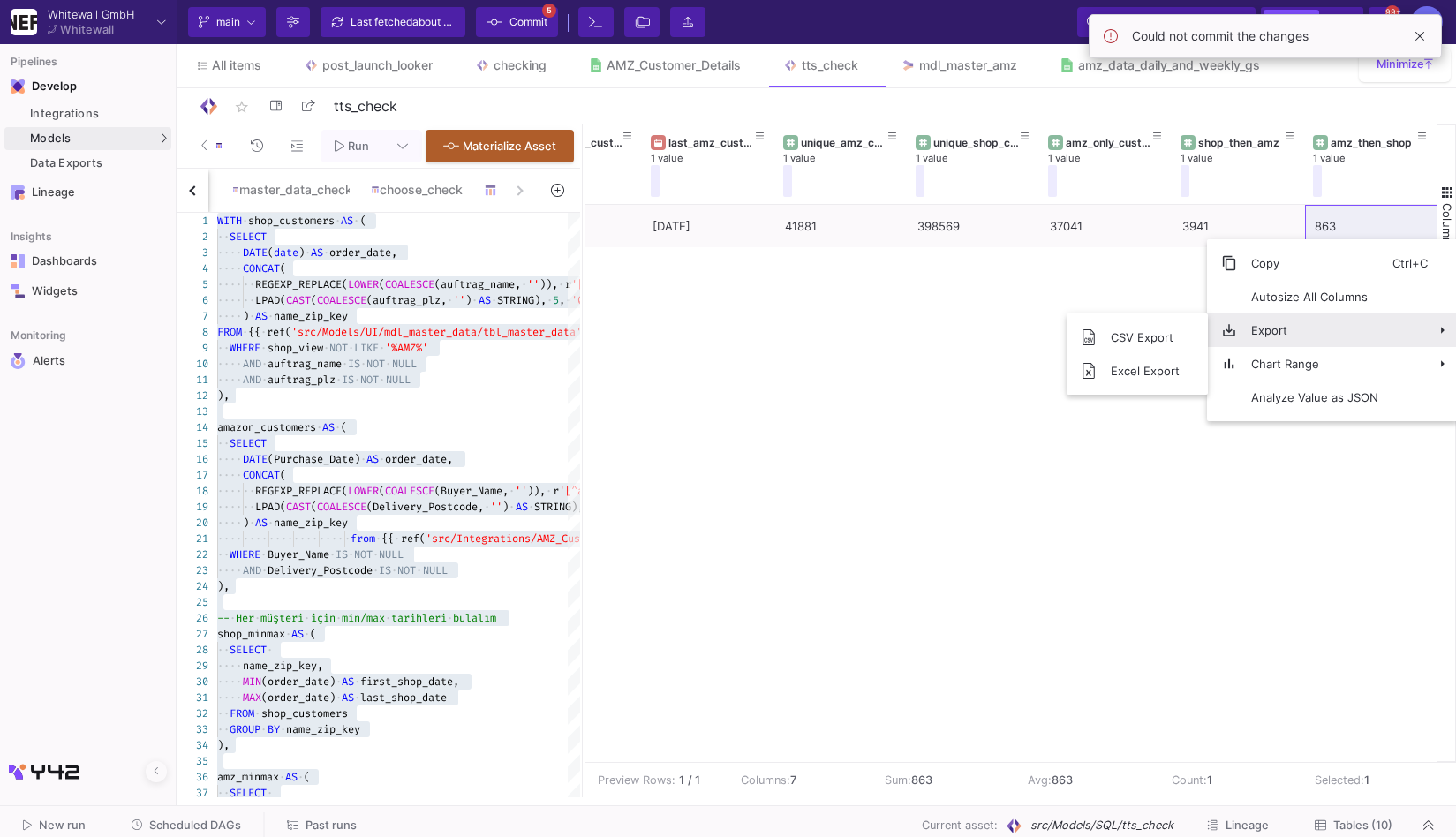
click at [1306, 323] on span "Export" at bounding box center [1315, 330] width 155 height 34
click at [1171, 346] on span "CSV Export" at bounding box center [1146, 337] width 97 height 34
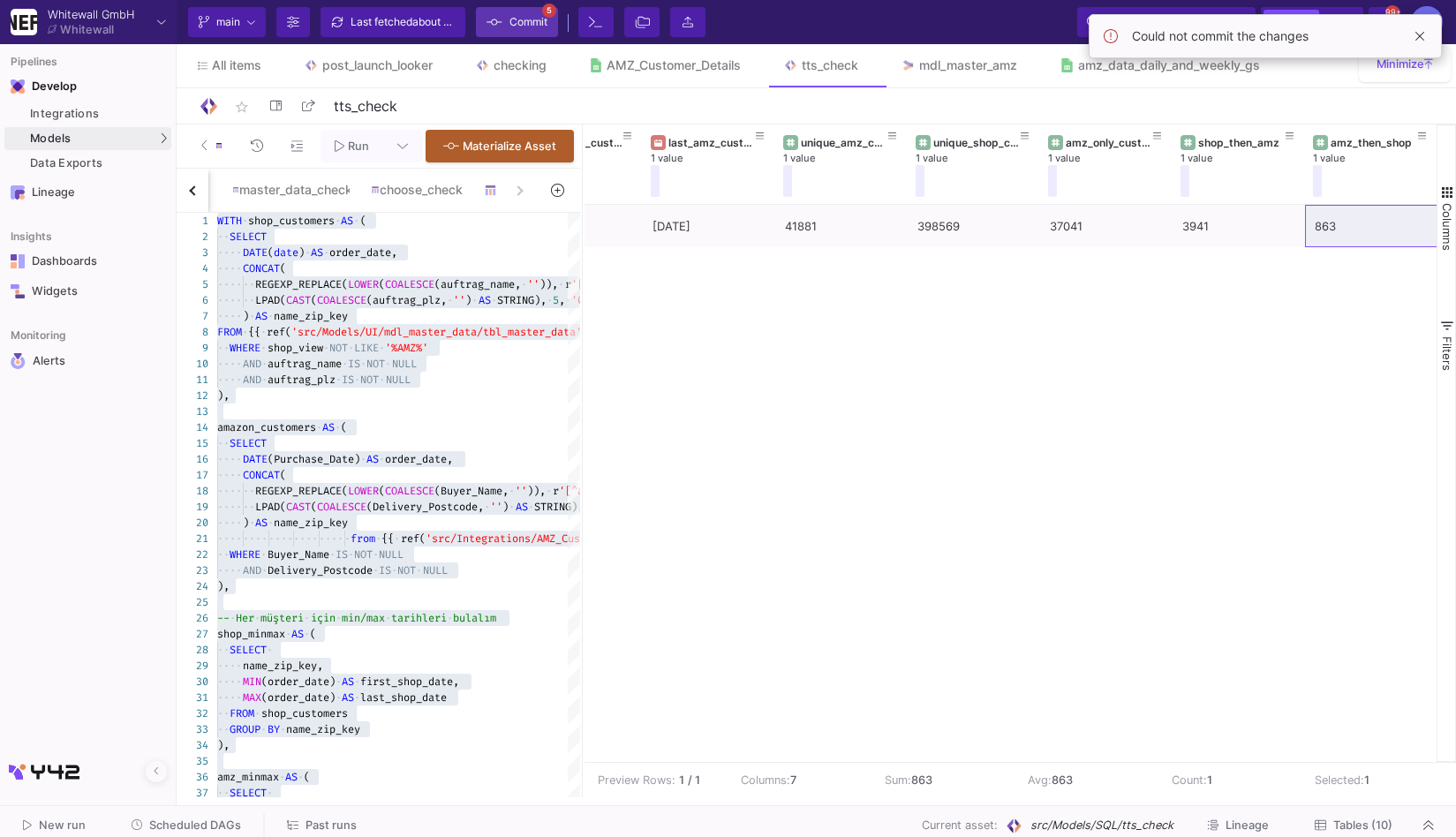
click at [549, 21] on button "Commit 5" at bounding box center [517, 22] width 82 height 30
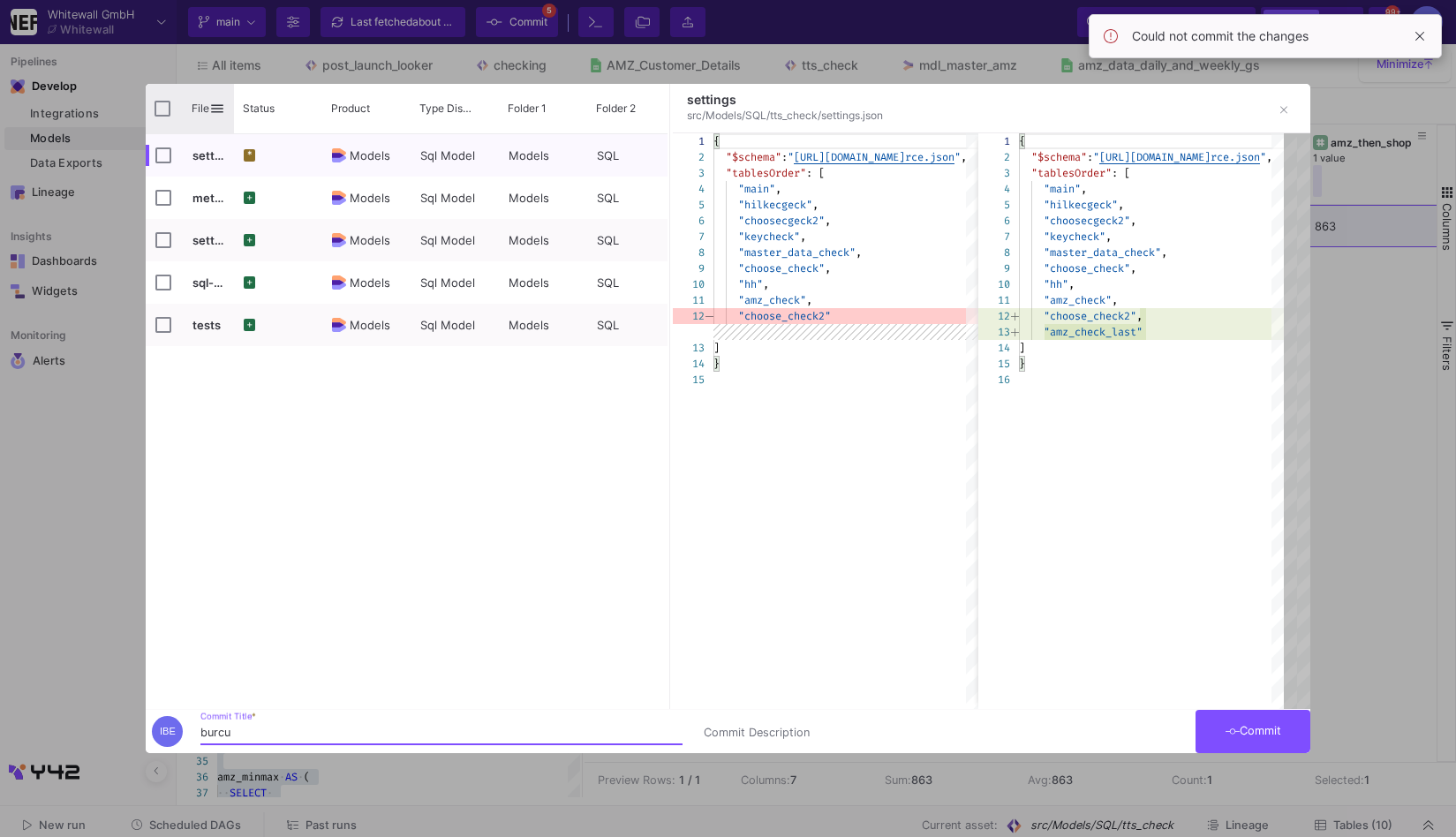
type input "burcu"
click at [167, 108] on input "Press Space to toggle all rows selection (unchecked)" at bounding box center [162, 108] width 16 height 16
checkbox input "true"
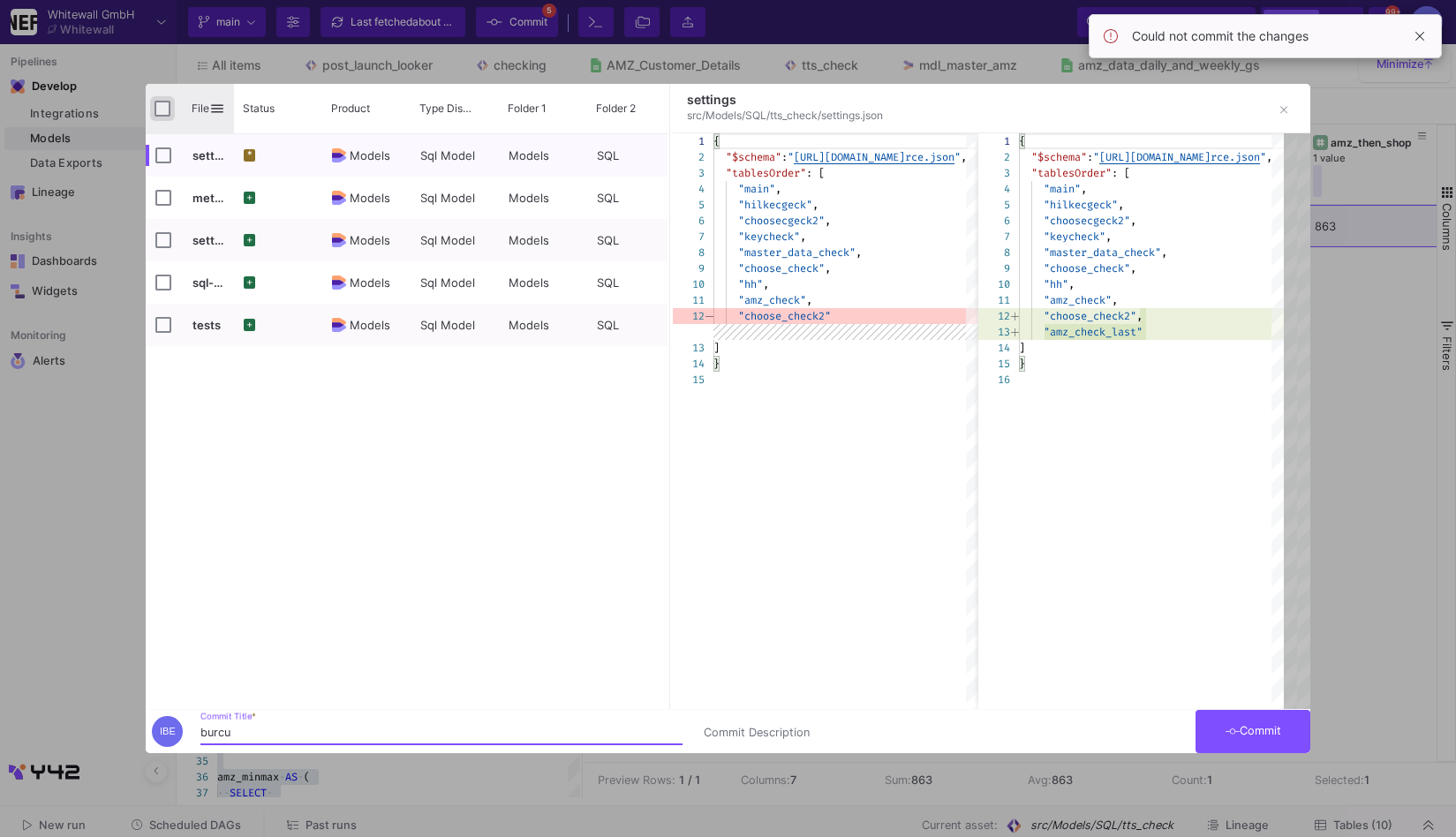
checkbox input "true"
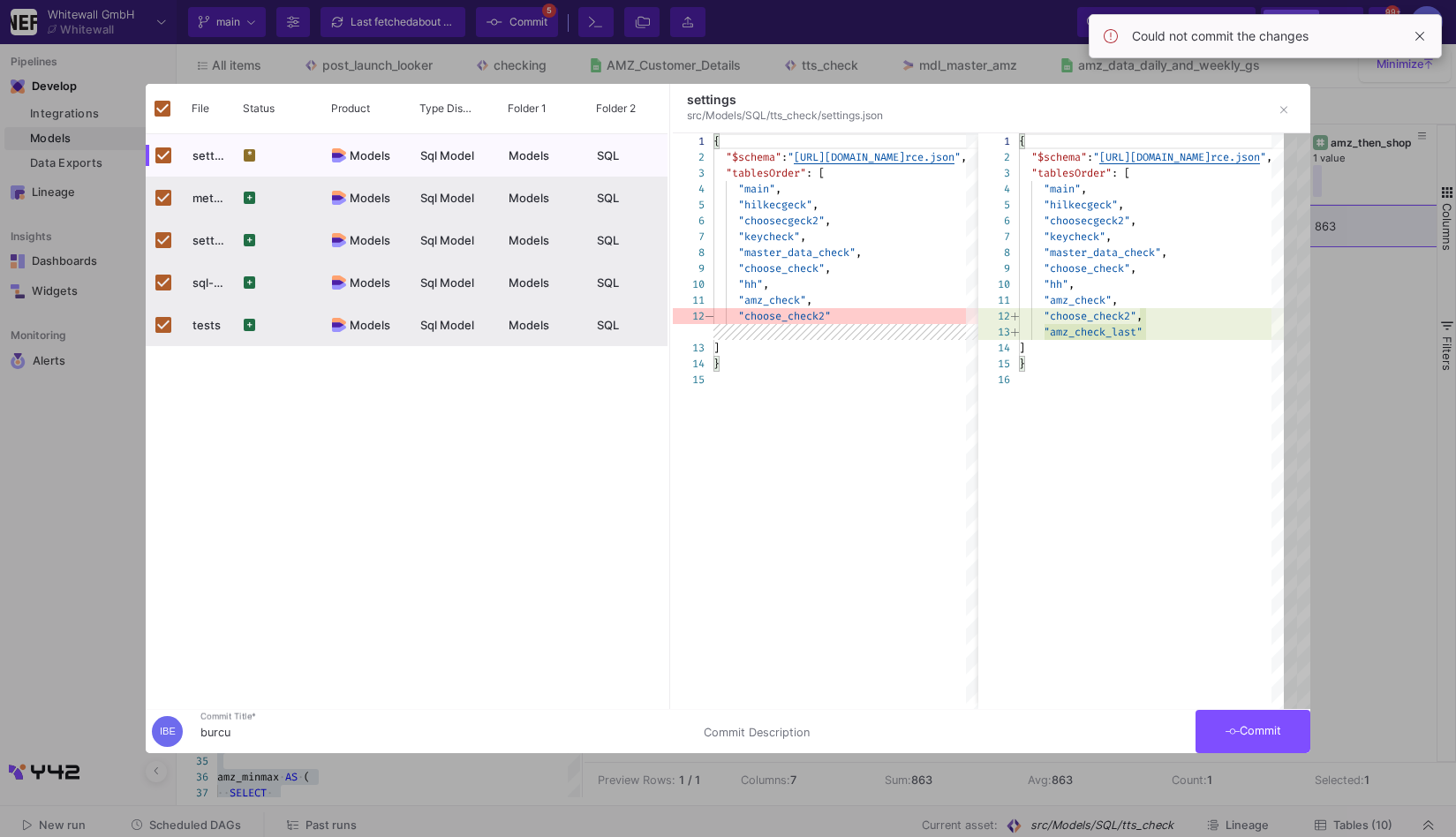
click at [1233, 737] on fa-icon at bounding box center [1233, 731] width 14 height 13
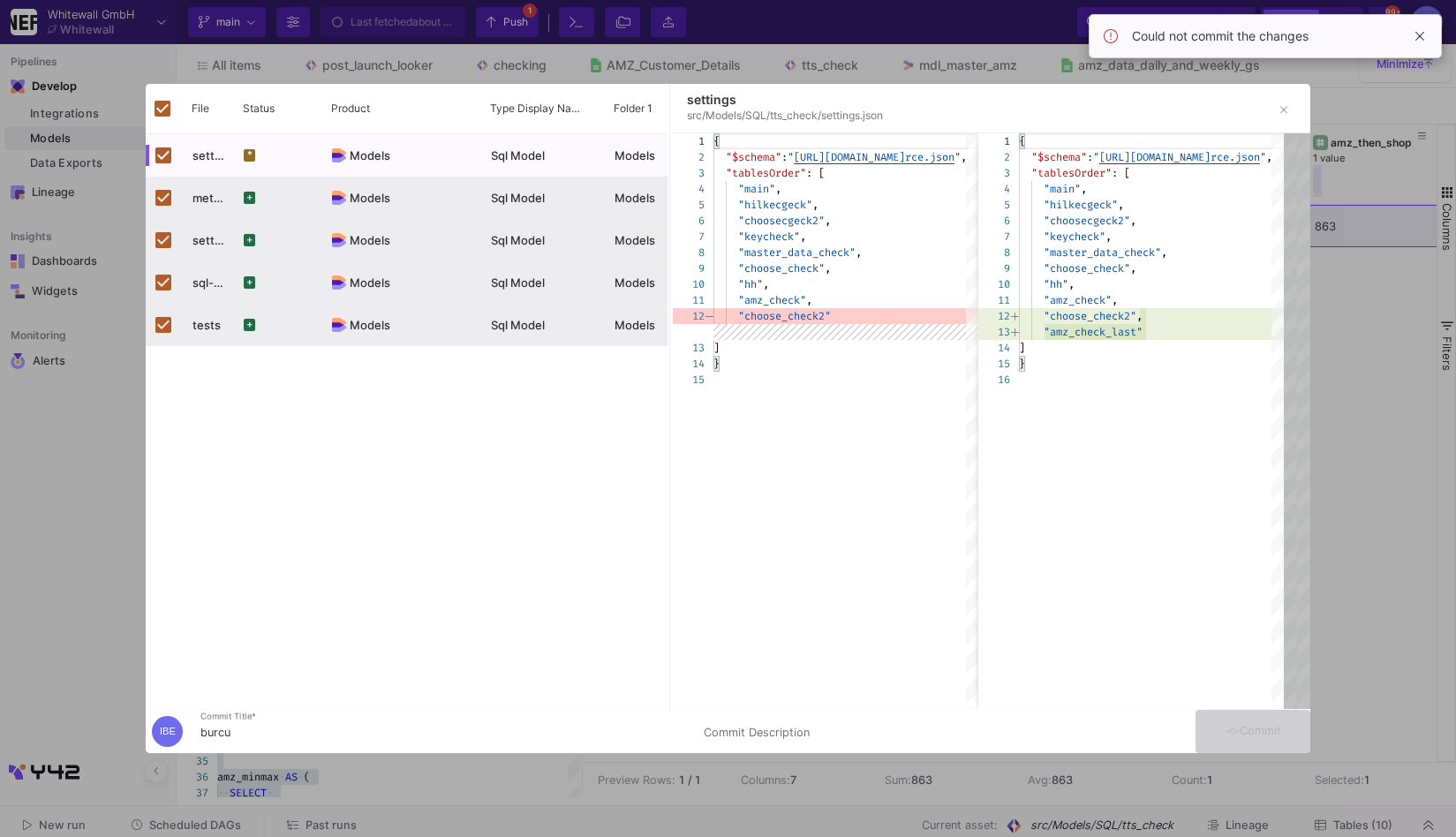
click at [606, 42] on div at bounding box center [728, 418] width 1456 height 837
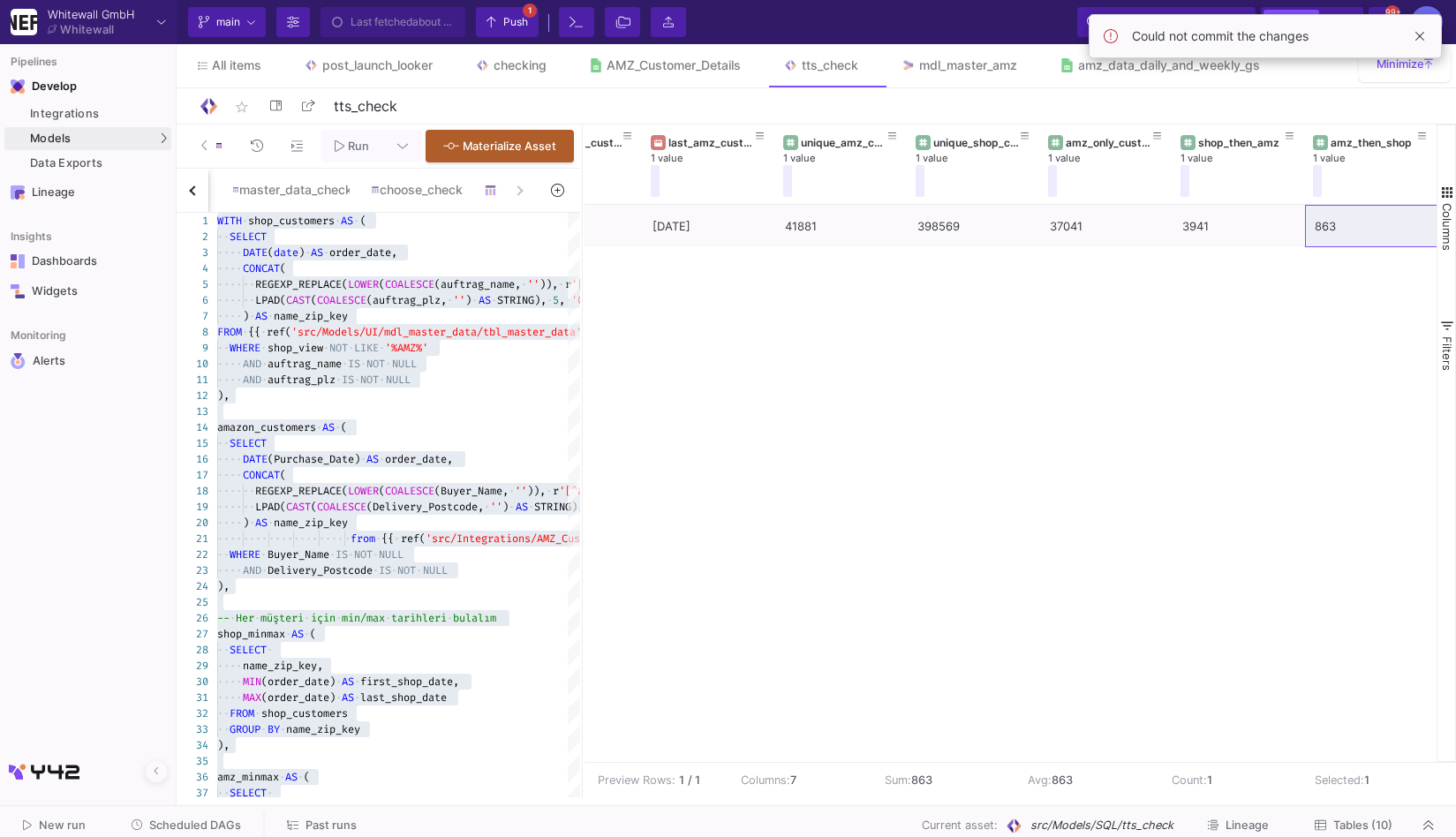
click at [502, 21] on span "Push" at bounding box center [507, 21] width 41 height 26
